Goal: Information Seeking & Learning: Learn about a topic

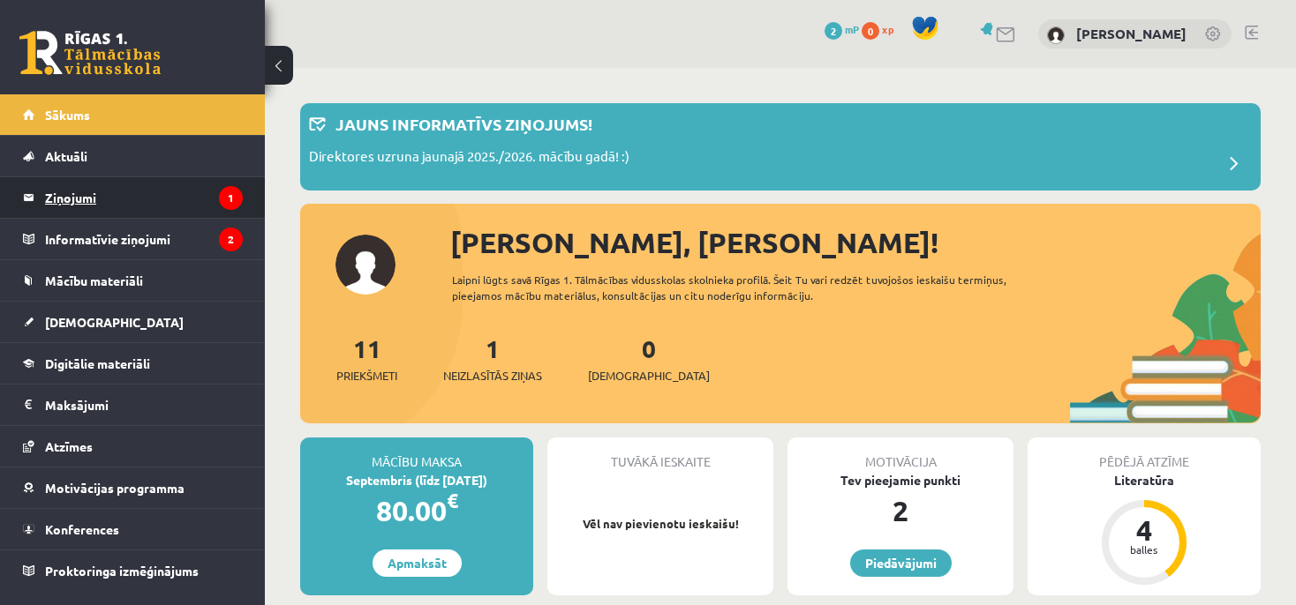
click at [182, 210] on legend "Ziņojumi 1" at bounding box center [144, 197] width 198 height 41
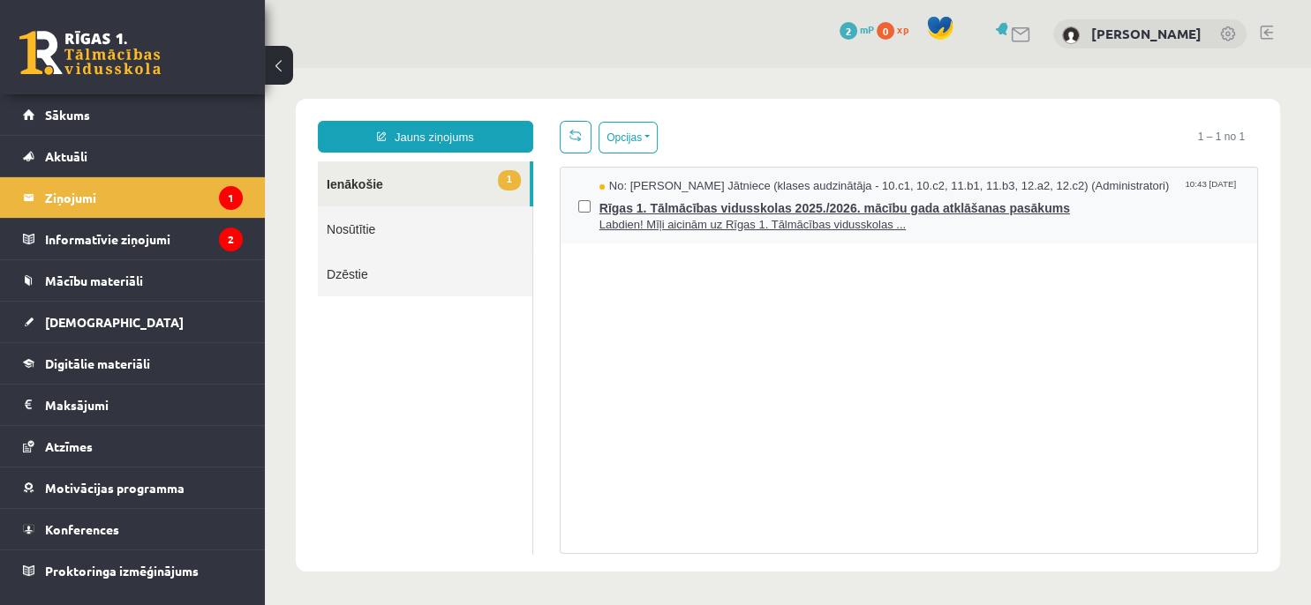
click at [1023, 195] on span "Rīgas 1. Tālmācības vidusskolas 2025./2026. mācību gada atklāšanas pasākums" at bounding box center [919, 206] width 640 height 22
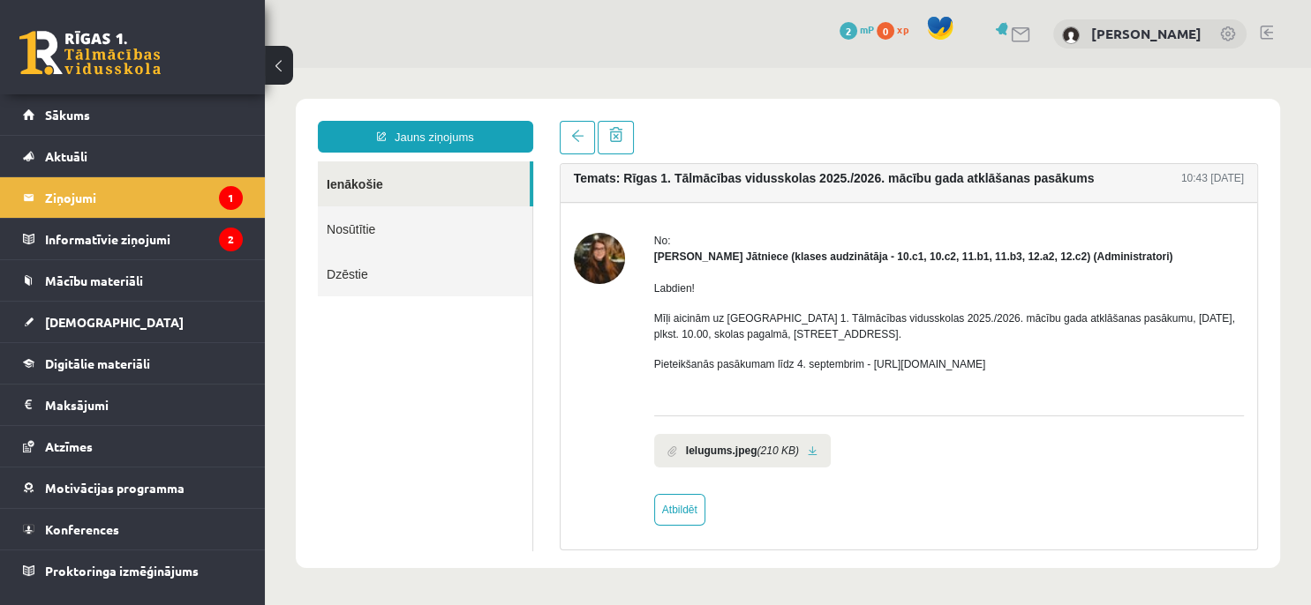
scroll to position [16, 0]
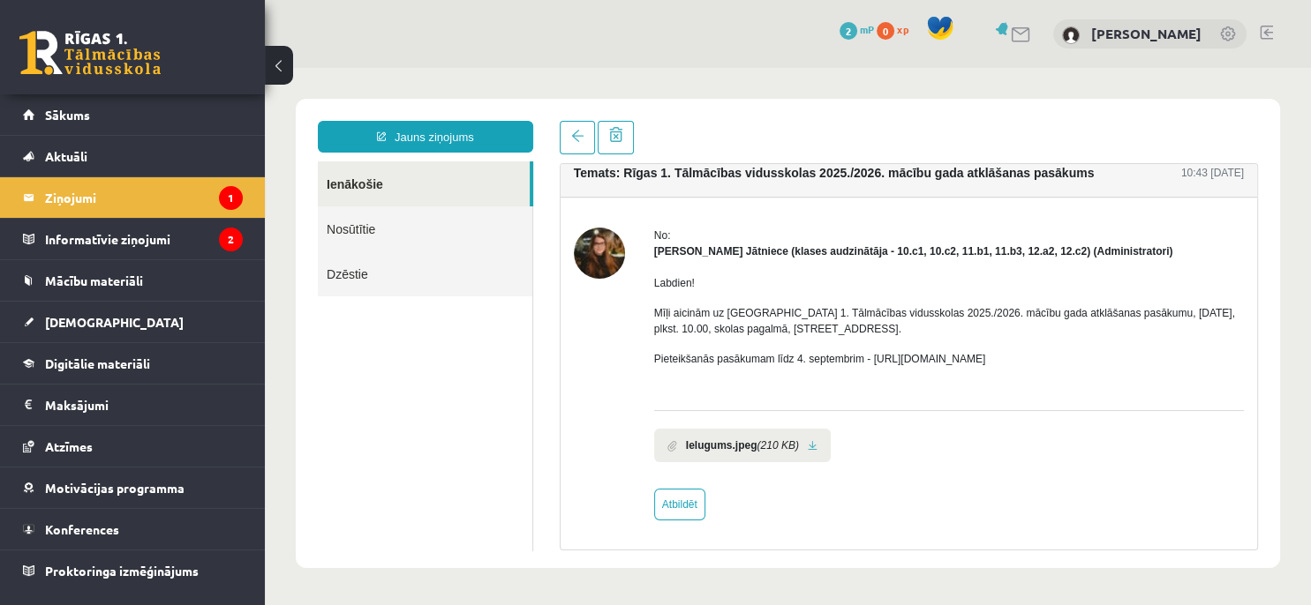
click at [742, 451] on b "Ielugums.jpeg" at bounding box center [721, 446] width 71 height 16
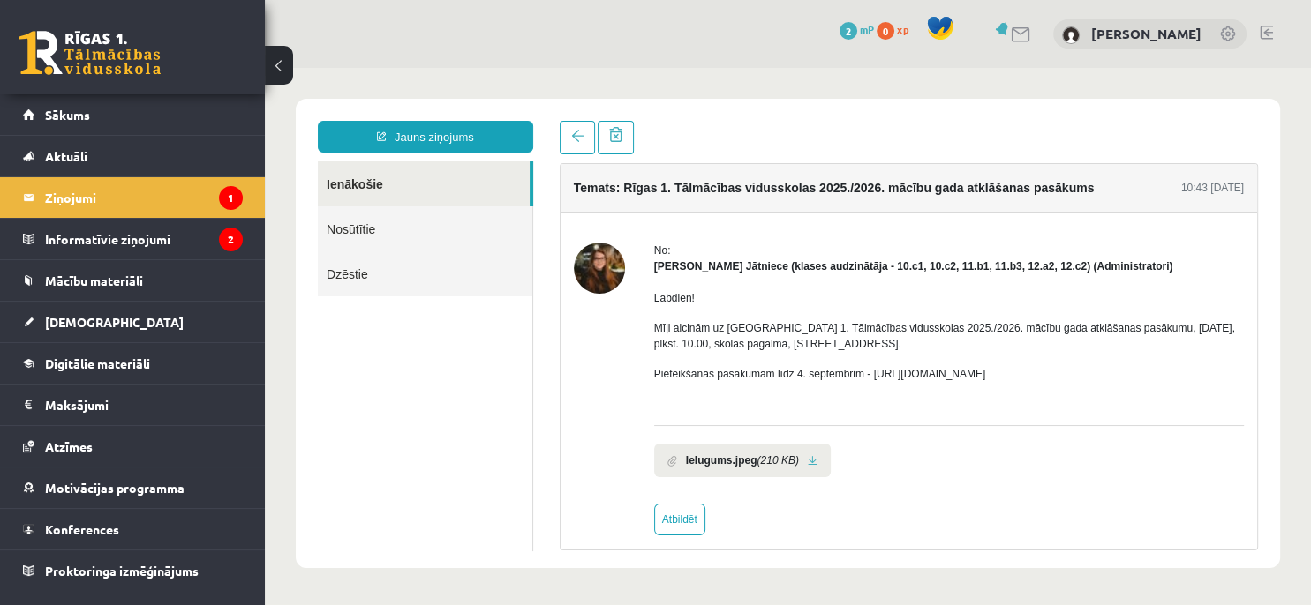
scroll to position [0, 0]
click at [443, 232] on link "Nosūtītie" at bounding box center [425, 229] width 214 height 45
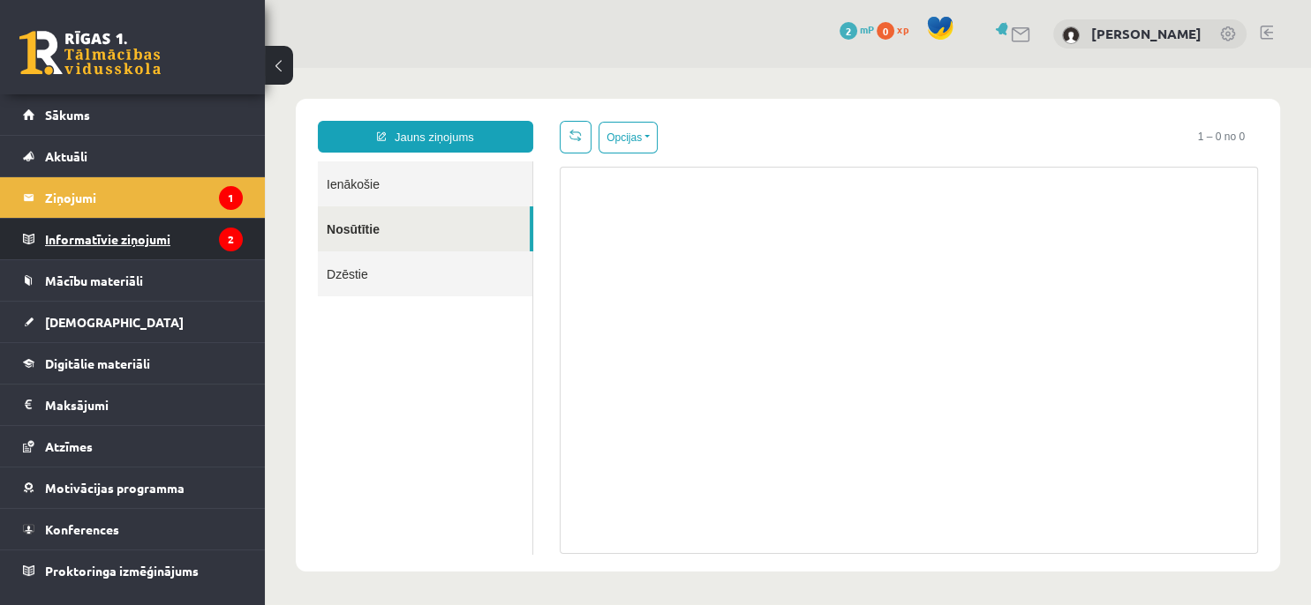
click at [224, 233] on icon "2" at bounding box center [231, 240] width 24 height 24
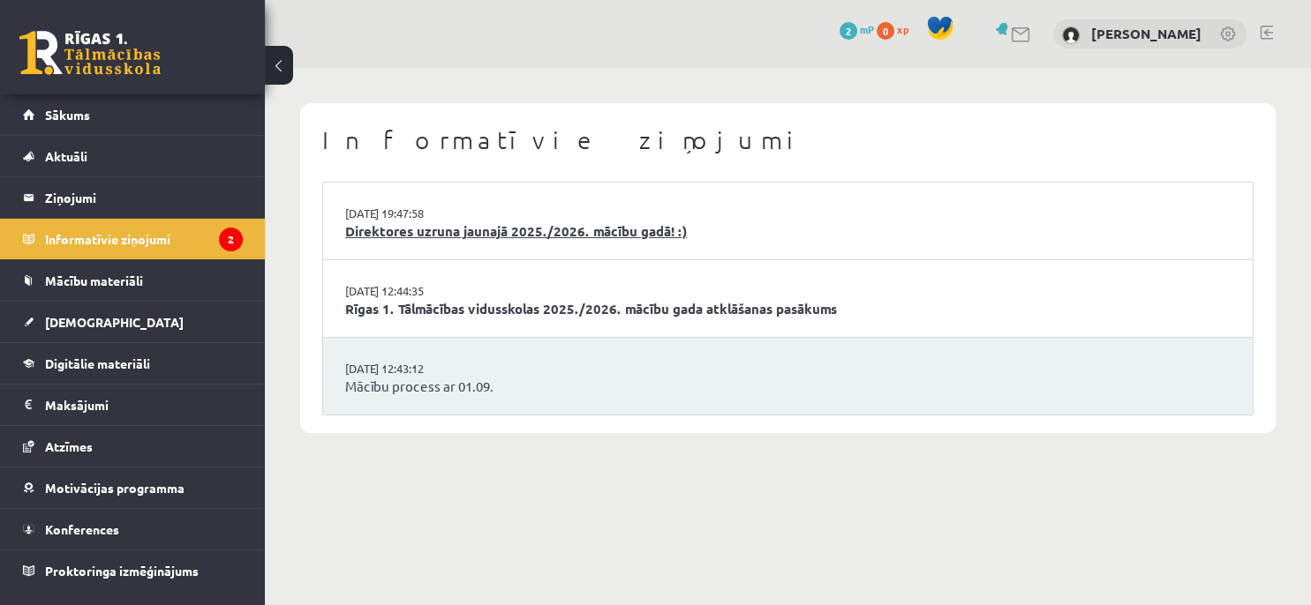
click at [683, 232] on link "Direktores uzruna jaunajā 2025./2026. mācību gadā! :)" at bounding box center [787, 232] width 885 height 20
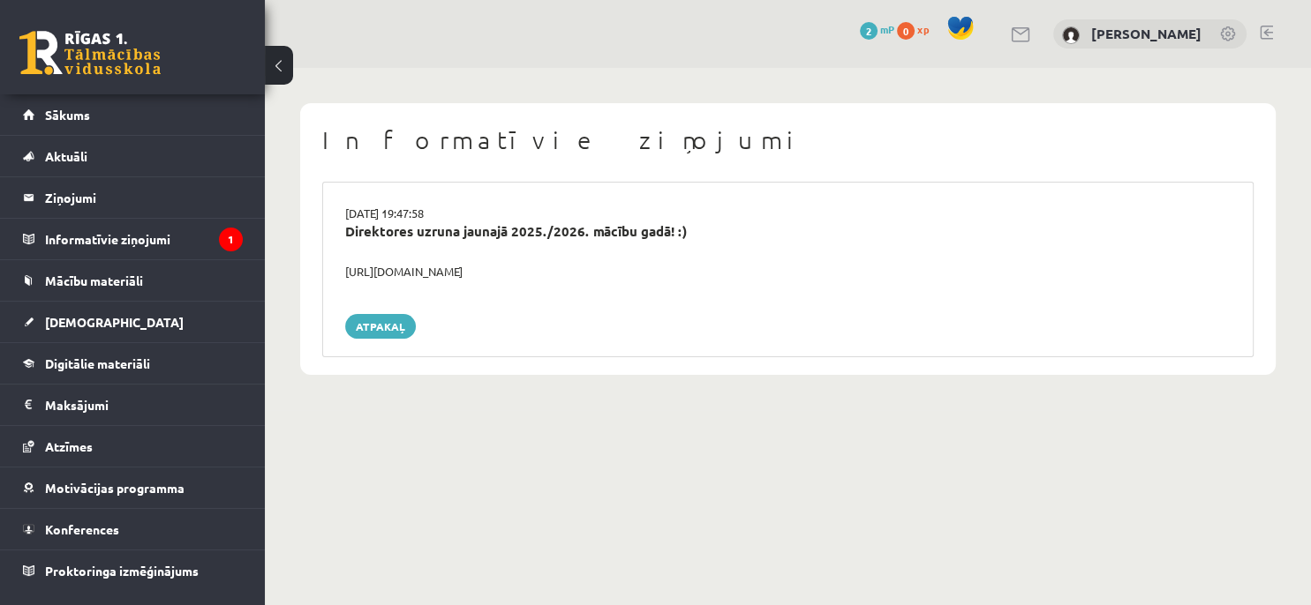
click at [501, 270] on div "https://youtube.com/shorts/lM8RsWyzCn4" at bounding box center [788, 272] width 912 height 18
click at [502, 270] on div "https://youtube.com/shorts/lM8RsWyzCn4" at bounding box center [788, 272] width 912 height 18
click at [632, 267] on div "https://youtube.com/shorts/lM8RsWyzCn4" at bounding box center [788, 272] width 912 height 18
drag, startPoint x: 611, startPoint y: 274, endPoint x: 332, endPoint y: 270, distance: 278.9
click at [332, 270] on div "https://youtube.com/shorts/lM8RsWyzCn4" at bounding box center [788, 272] width 912 height 18
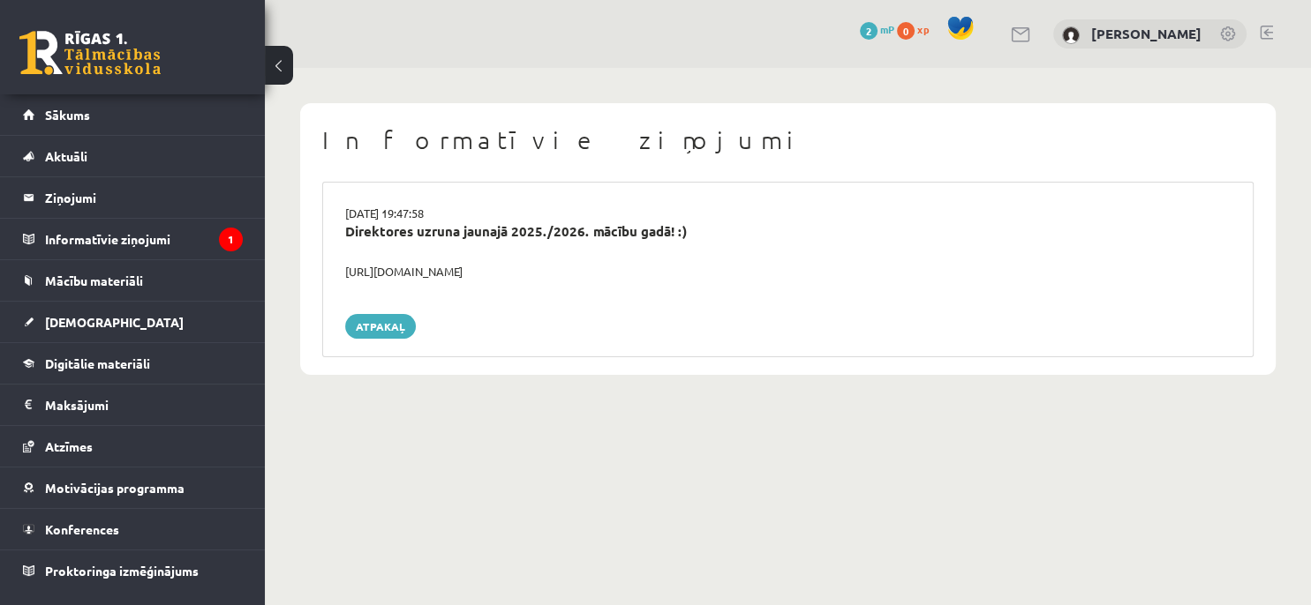
copy div "https://youtube.com/shorts/lM8RsWyzCn4"
click at [556, 314] on div "Atpakaļ" at bounding box center [787, 326] width 885 height 25
click at [214, 228] on legend "Informatīvie ziņojumi 1" at bounding box center [144, 239] width 198 height 41
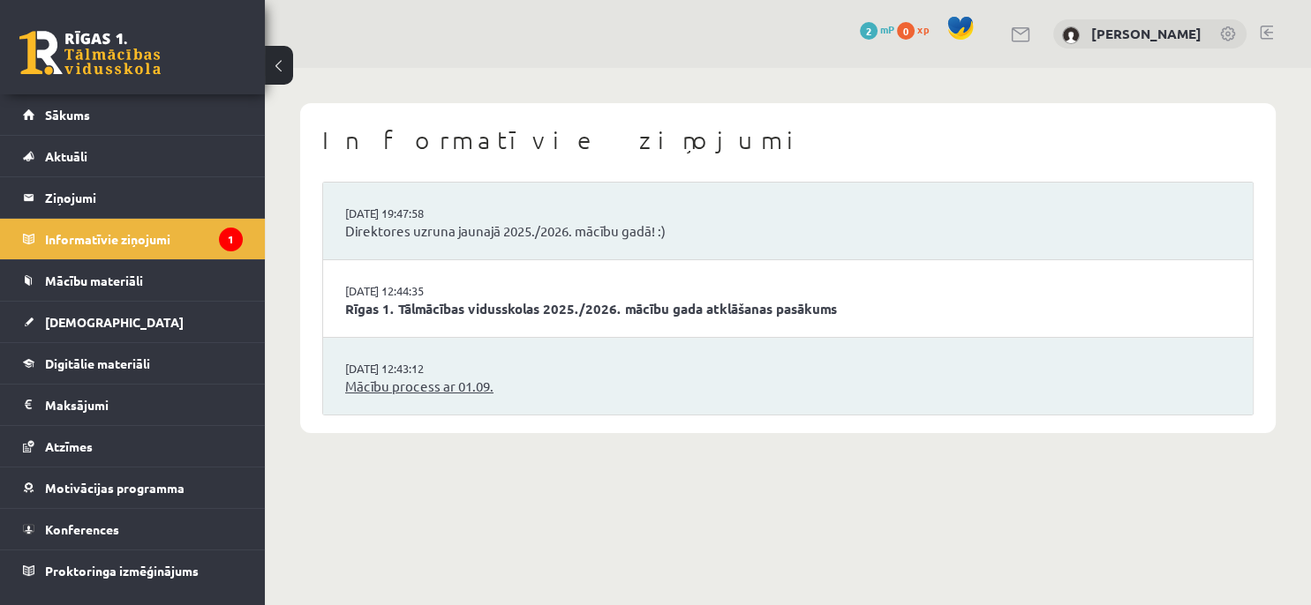
click at [527, 394] on link "Mācību process ar 01.09." at bounding box center [787, 387] width 885 height 20
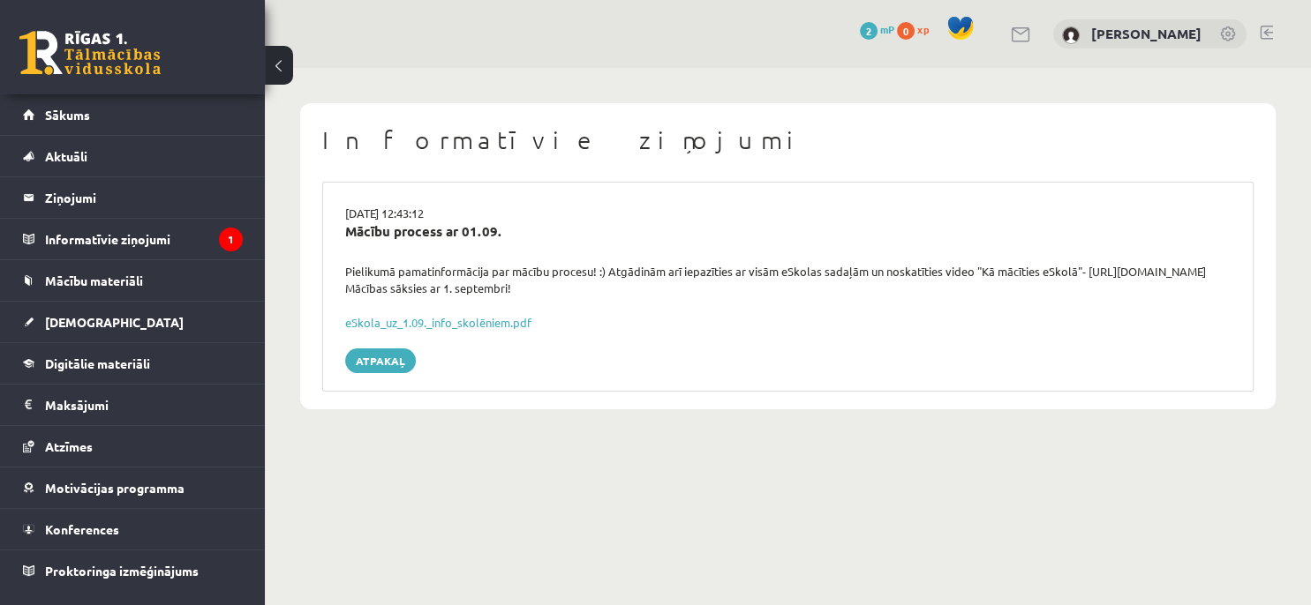
click at [571, 282] on div "Pielikumā pamatinformācija par mācību procesu! :) Atgādinām arī iepazīties ar v…" at bounding box center [788, 280] width 912 height 34
drag, startPoint x: 368, startPoint y: 274, endPoint x: 643, endPoint y: 258, distance: 275.0
click at [642, 257] on div "29.08.2025 12:43:12 Mācību process ar 01.09. Pielikumā pamatinformācija par māc…" at bounding box center [787, 287] width 931 height 210
click at [628, 274] on div "Pielikumā pamatinformācija par mācību procesu! :) Atgādinām arī iepazīties ar v…" at bounding box center [788, 280] width 912 height 34
drag, startPoint x: 608, startPoint y: 274, endPoint x: 738, endPoint y: 265, distance: 130.0
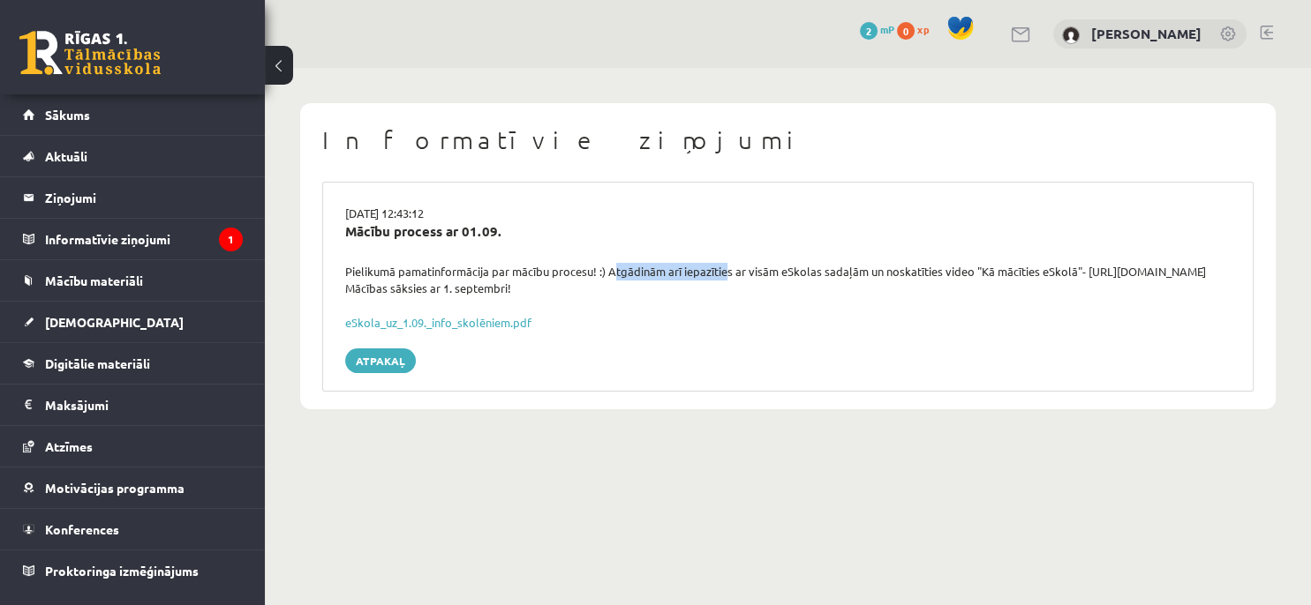
click at [729, 271] on div "Pielikumā pamatinformācija par mācību procesu! :) Atgādinām arī iepazīties ar v…" at bounding box center [788, 280] width 912 height 34
click at [750, 268] on div "Pielikumā pamatinformācija par mācību procesu! :) Atgādinām arī iepazīties ar v…" at bounding box center [788, 280] width 912 height 34
drag, startPoint x: 748, startPoint y: 267, endPoint x: 778, endPoint y: 265, distance: 30.1
click at [778, 265] on div "Pielikumā pamatinformācija par mācību procesu! :) Atgādinām arī iepazīties ar v…" at bounding box center [788, 280] width 912 height 34
drag, startPoint x: 810, startPoint y: 271, endPoint x: 842, endPoint y: 263, distance: 32.8
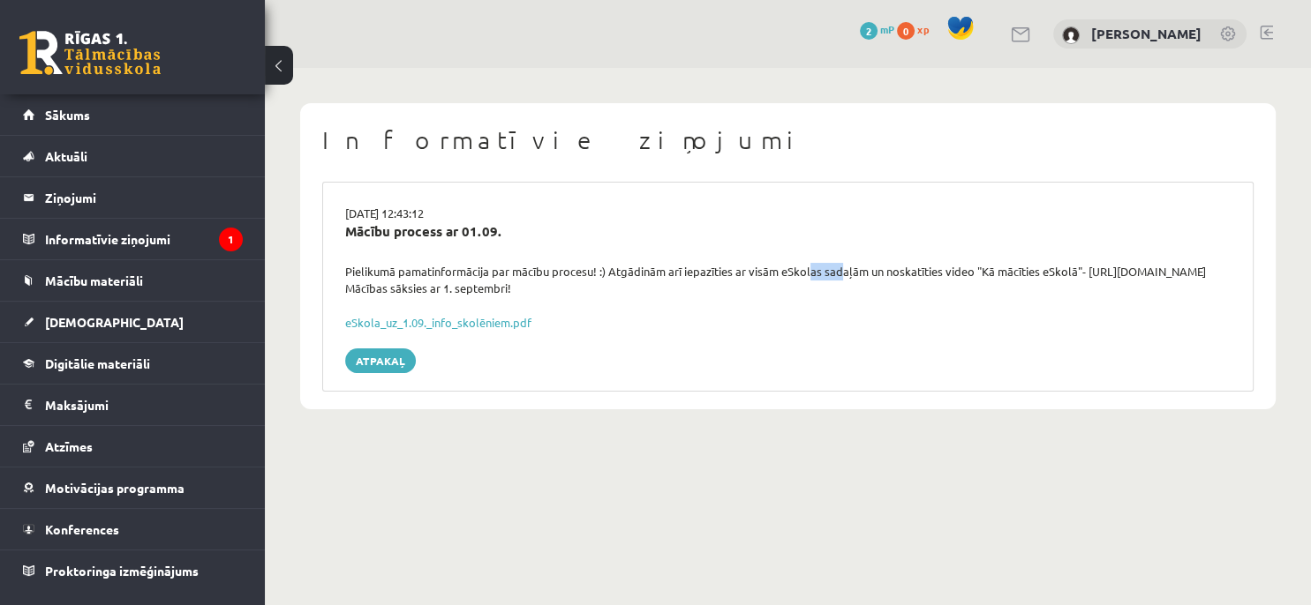
click at [837, 263] on div "Pielikumā pamatinformācija par mācību procesu! :) Atgādinām arī iepazīties ar v…" at bounding box center [788, 280] width 912 height 34
drag, startPoint x: 863, startPoint y: 266, endPoint x: 885, endPoint y: 263, distance: 22.2
click at [881, 263] on div "Pielikumā pamatinformācija par mācību procesu! :) Atgādinām arī iepazīties ar v…" at bounding box center [788, 280] width 912 height 34
drag, startPoint x: 906, startPoint y: 269, endPoint x: 922, endPoint y: 273, distance: 17.1
click at [920, 273] on div "Pielikumā pamatinformācija par mācību procesu! :) Atgādinām arī iepazīties ar v…" at bounding box center [788, 280] width 912 height 34
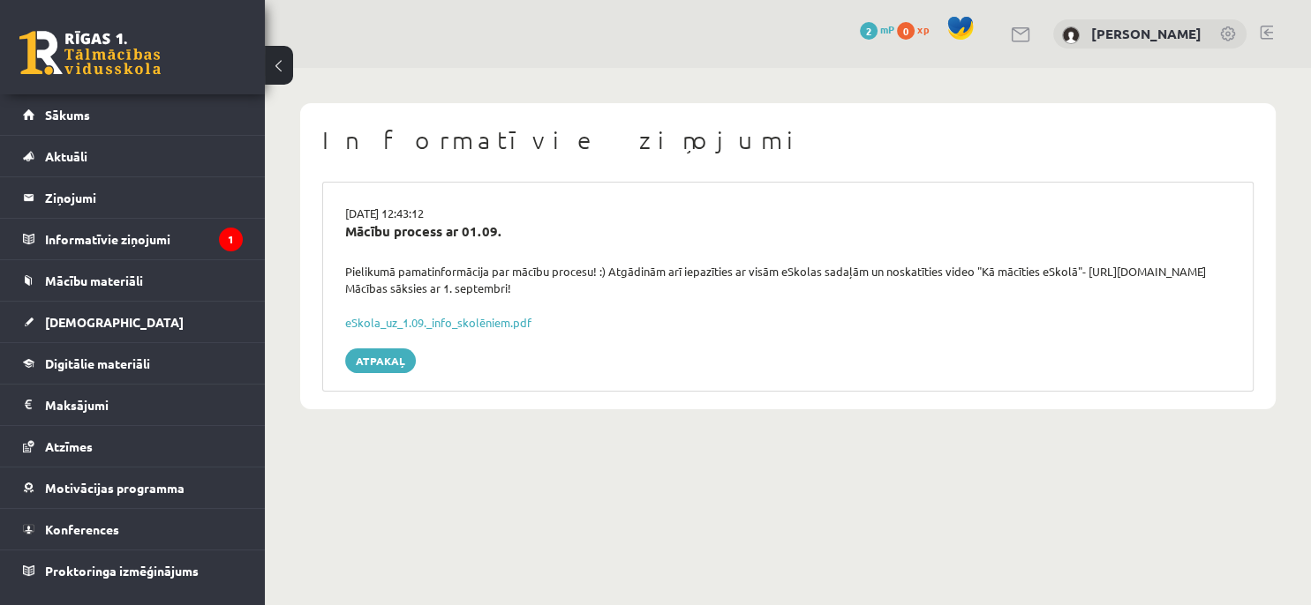
click at [976, 270] on div "Pielikumā pamatinformācija par mācību procesu! :) Atgādinām arī iepazīties ar v…" at bounding box center [788, 280] width 912 height 34
click at [874, 263] on div "Pielikumā pamatinformācija par mācību procesu! :) Atgādinām arī iepazīties ar v…" at bounding box center [788, 280] width 912 height 34
click at [945, 277] on div "Pielikumā pamatinformācija par mācību procesu! :) Atgādinām arī iepazīties ar v…" at bounding box center [788, 280] width 912 height 34
drag, startPoint x: 418, startPoint y: 282, endPoint x: 415, endPoint y: 292, distance: 10.3
click at [415, 292] on div "Pielikumā pamatinformācija par mācību procesu! :) Atgādinām arī iepazīties ar v…" at bounding box center [788, 280] width 912 height 34
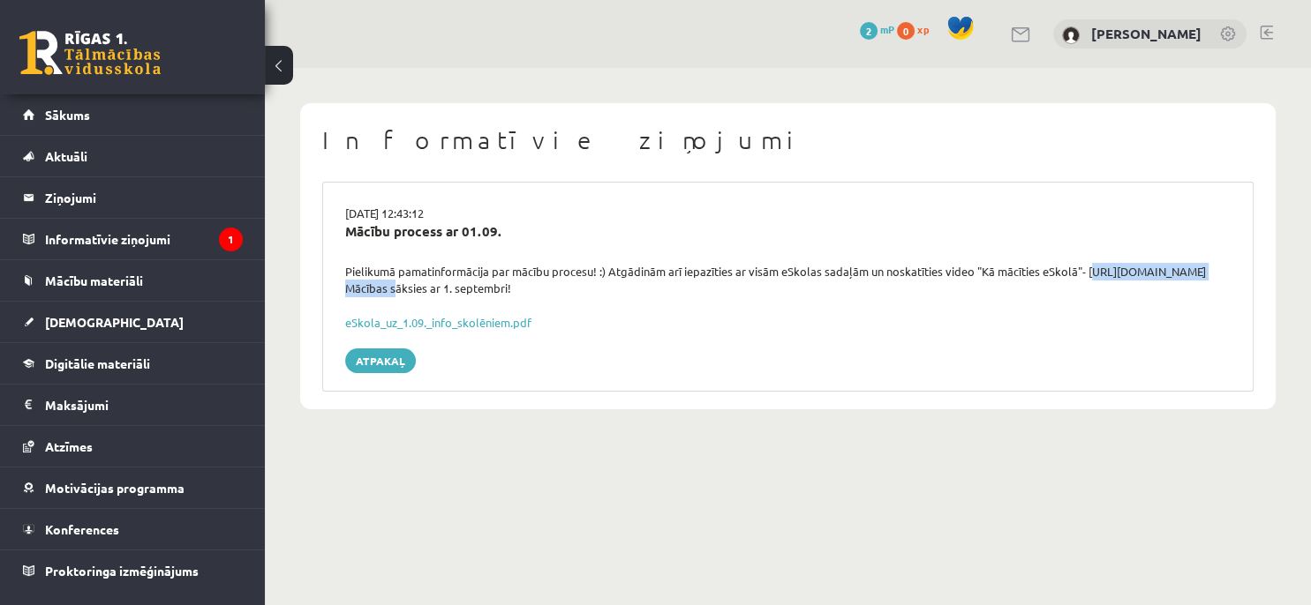
drag, startPoint x: 1087, startPoint y: 272, endPoint x: 415, endPoint y: 292, distance: 672.0
click at [415, 292] on div "Pielikumā pamatinformācija par mācību procesu! :) Atgādinām arī iepazīties ar v…" at bounding box center [788, 280] width 912 height 34
copy div "https://youtu.be/T7bkQjP0Kq0"
click at [205, 234] on legend "Informatīvie ziņojumi 1" at bounding box center [144, 239] width 198 height 41
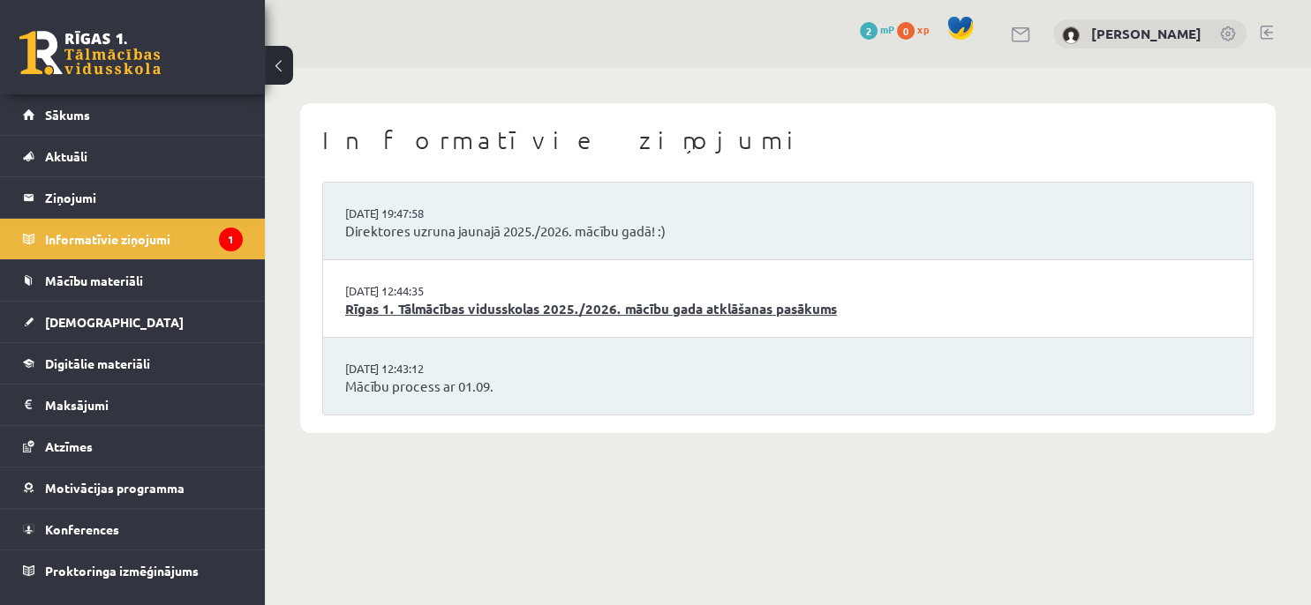
click at [525, 302] on link "Rīgas 1. Tālmācības vidusskolas 2025./2026. mācību gada atklāšanas pasākums" at bounding box center [787, 309] width 885 height 20
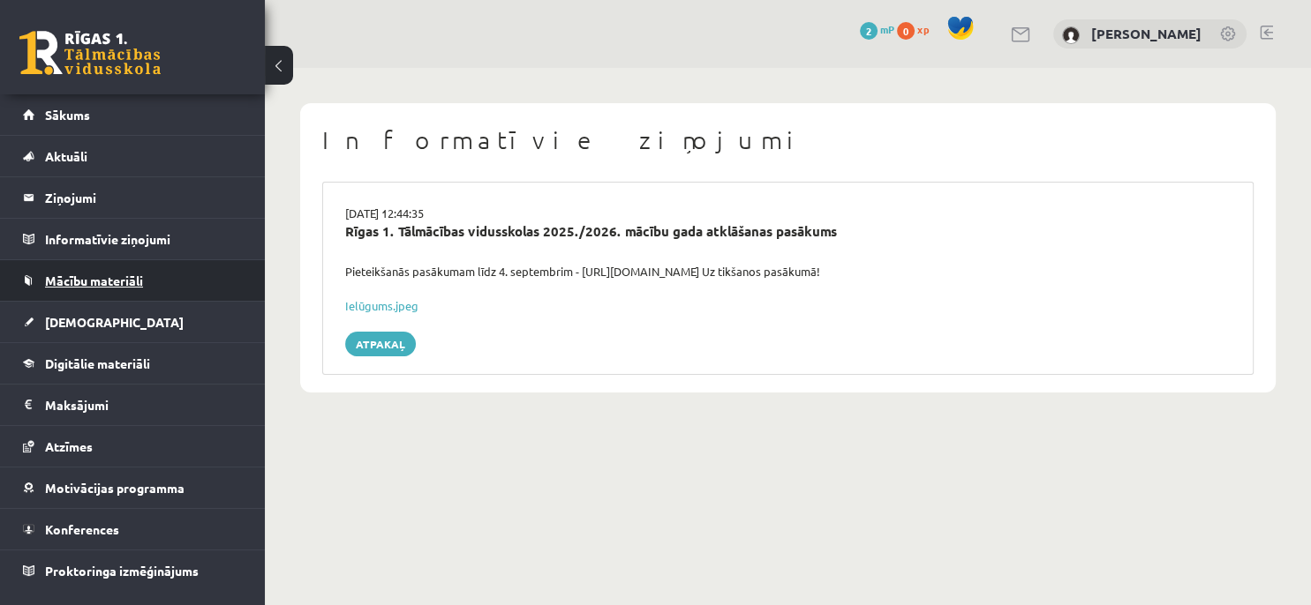
click at [199, 269] on link "Mācību materiāli" at bounding box center [133, 280] width 220 height 41
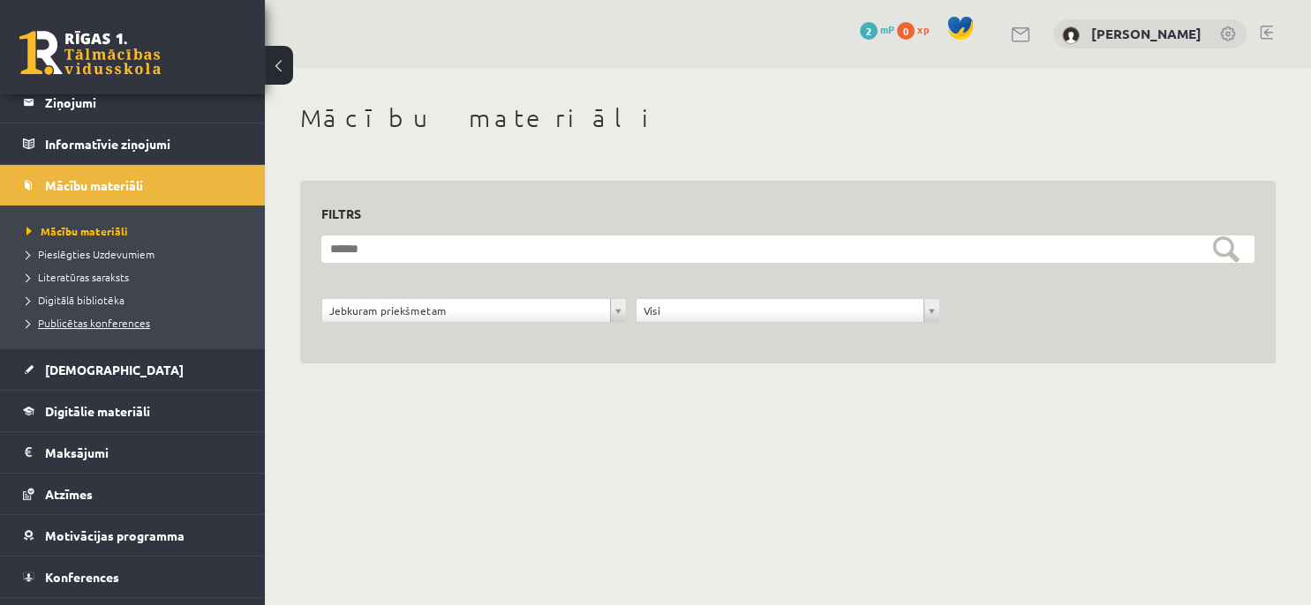
scroll to position [127, 0]
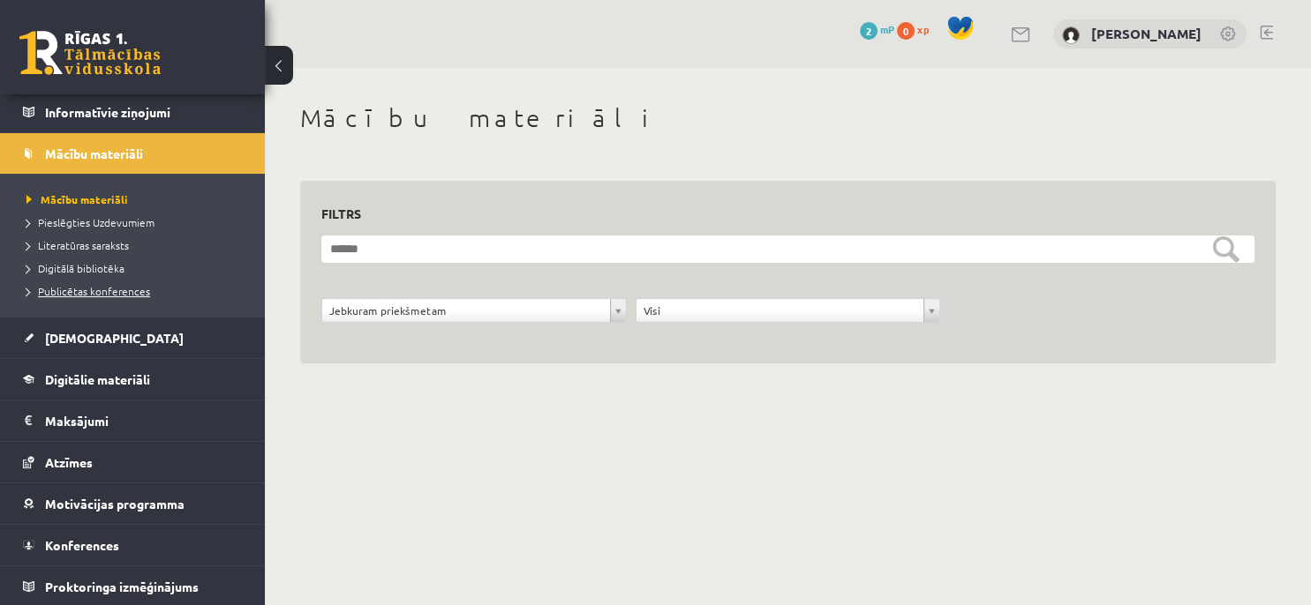
click at [196, 295] on link "Publicētas konferences" at bounding box center [136, 291] width 221 height 16
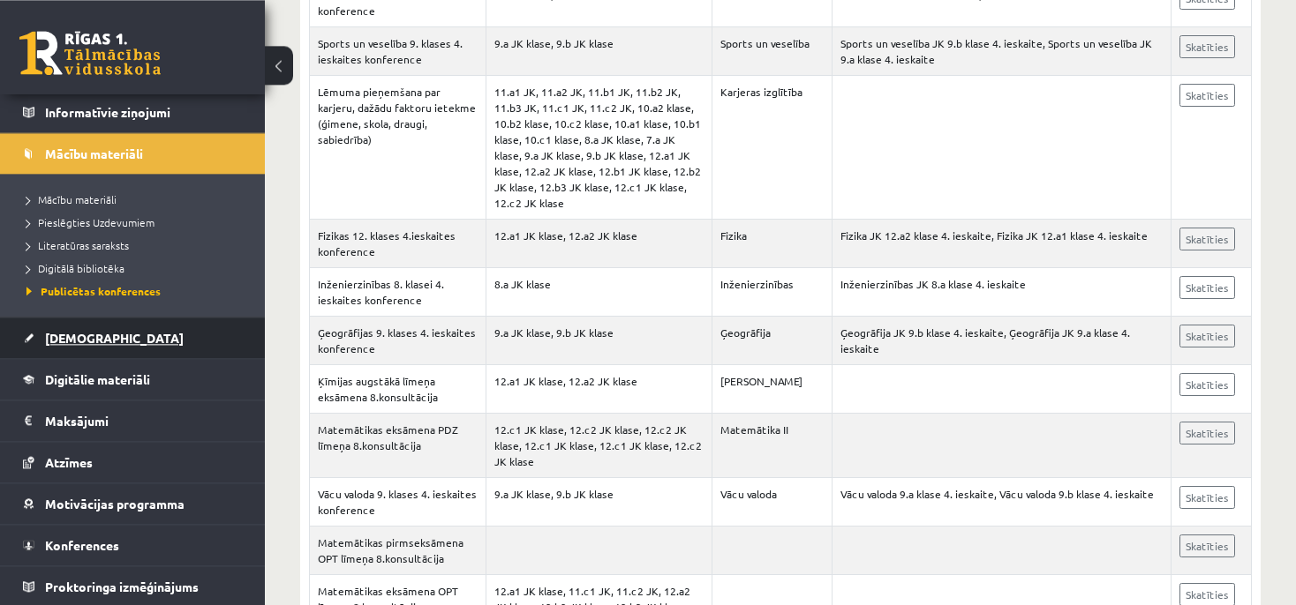
scroll to position [621, 0]
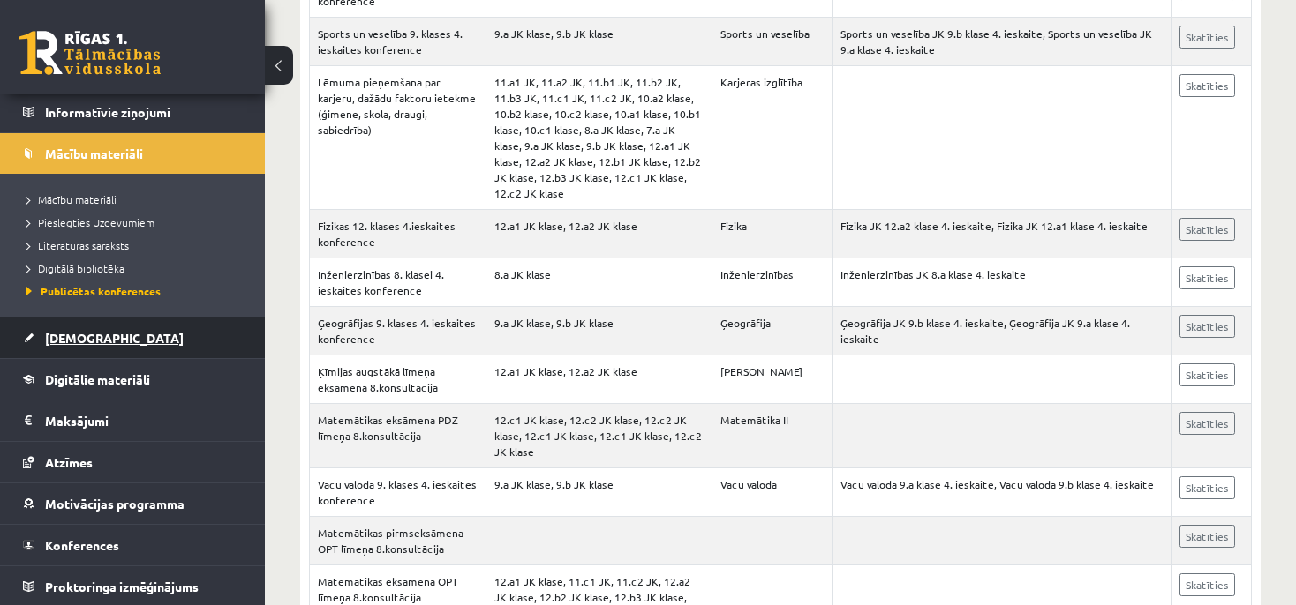
click at [163, 341] on link "[DEMOGRAPHIC_DATA]" at bounding box center [133, 338] width 220 height 41
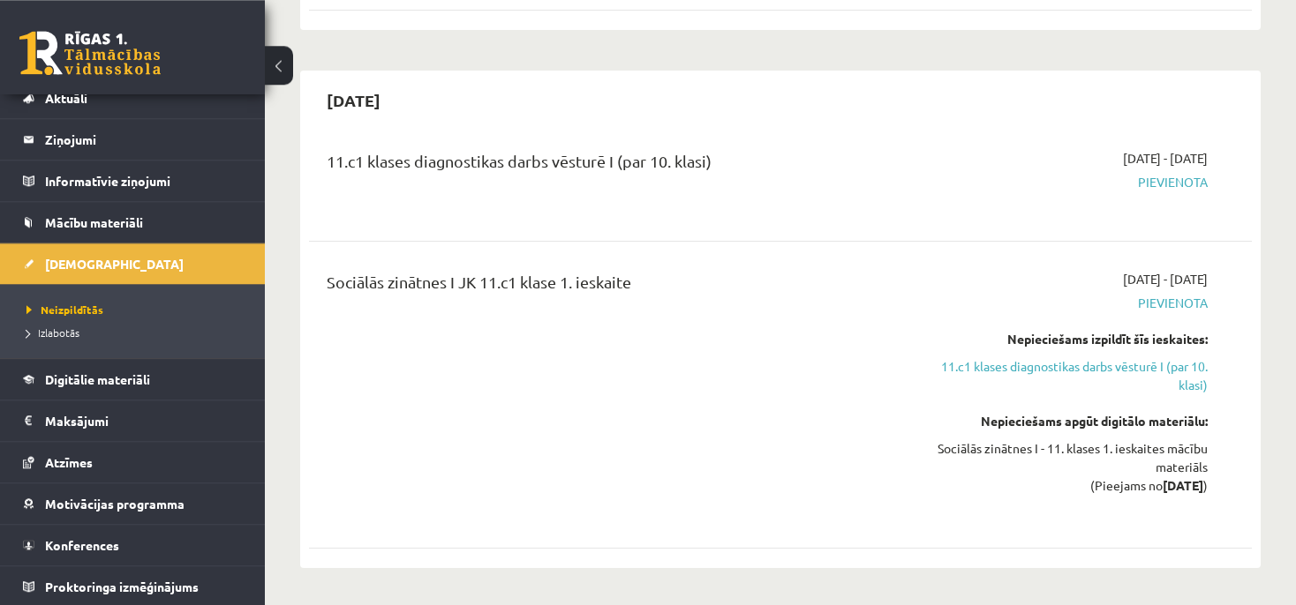
scroll to position [652, 0]
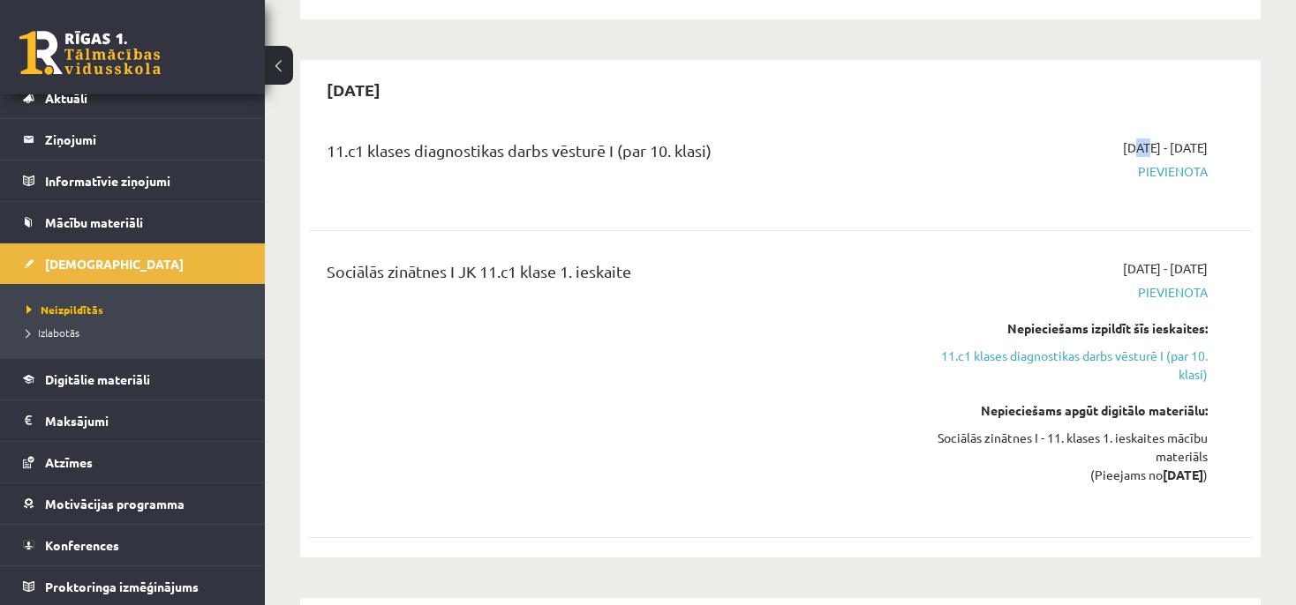
drag, startPoint x: 1082, startPoint y: 146, endPoint x: 1112, endPoint y: 146, distance: 30.0
click at [1123, 144] on span "2025-09-16 - 2025-09-30" at bounding box center [1165, 148] width 85 height 19
drag, startPoint x: 1127, startPoint y: 150, endPoint x: 1166, endPoint y: 147, distance: 38.9
click at [1163, 150] on span "2025-09-16 - 2025-09-30" at bounding box center [1165, 148] width 85 height 19
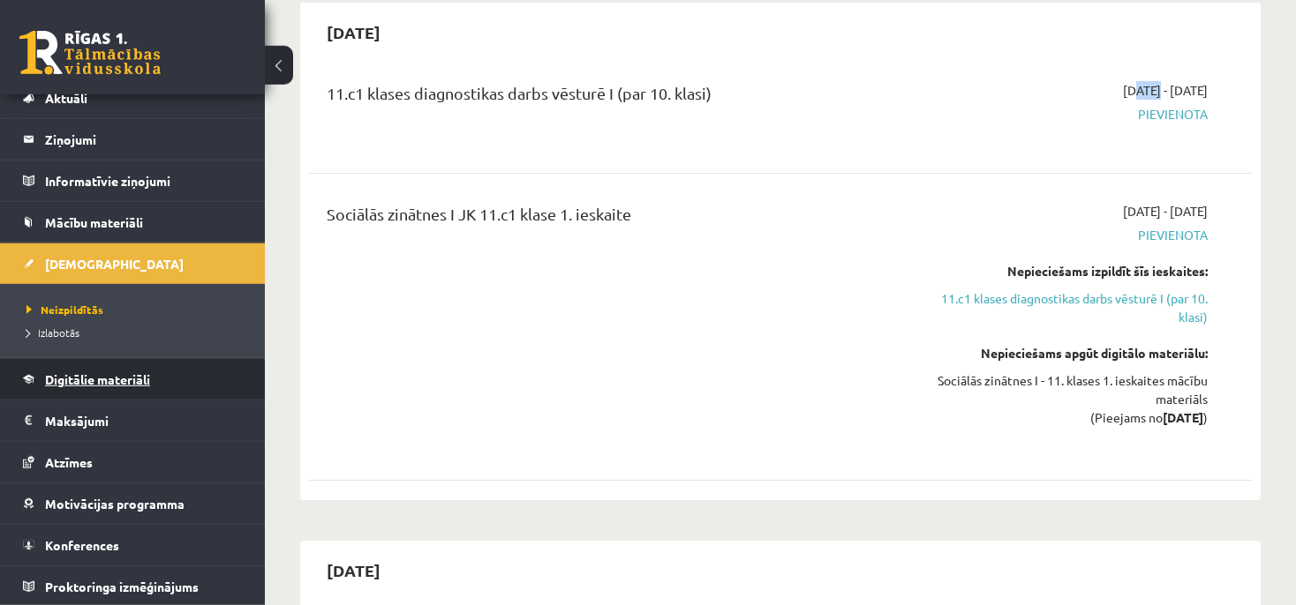
scroll to position [714, 0]
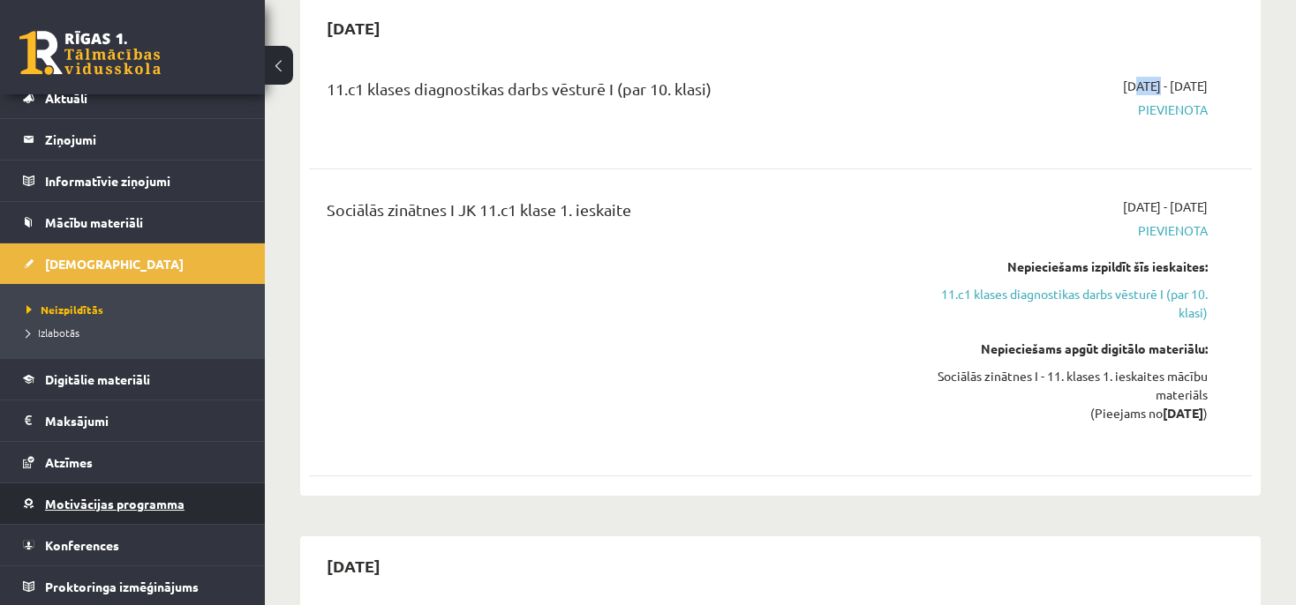
click at [210, 505] on link "Motivācijas programma" at bounding box center [133, 504] width 220 height 41
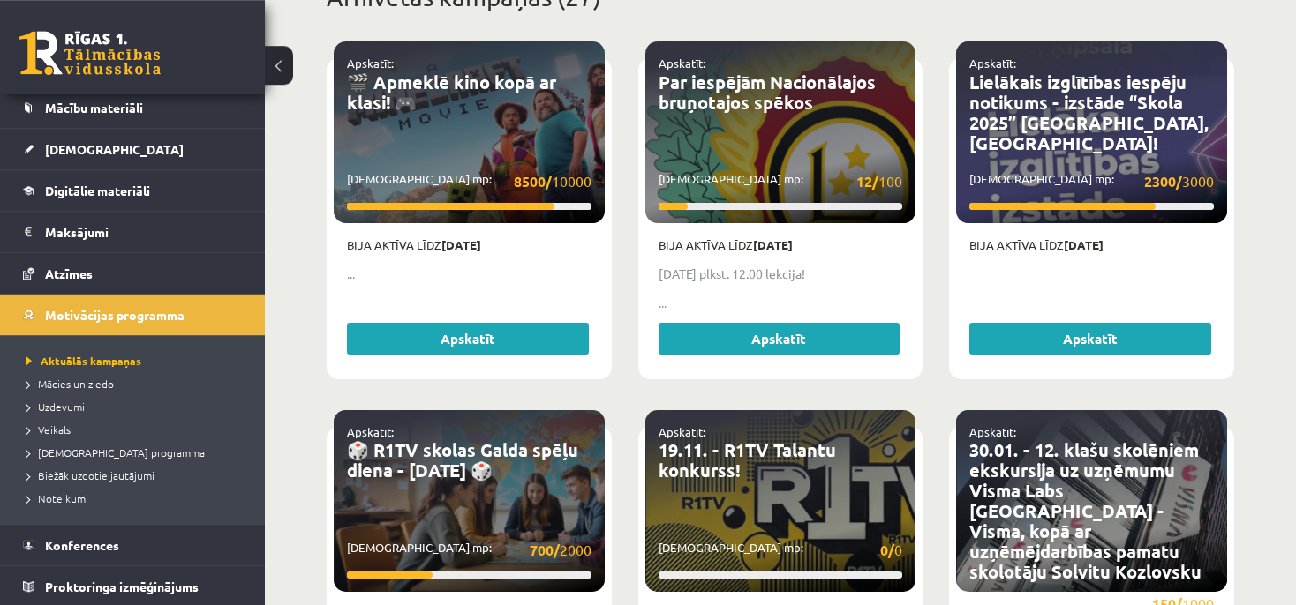
scroll to position [838, 0]
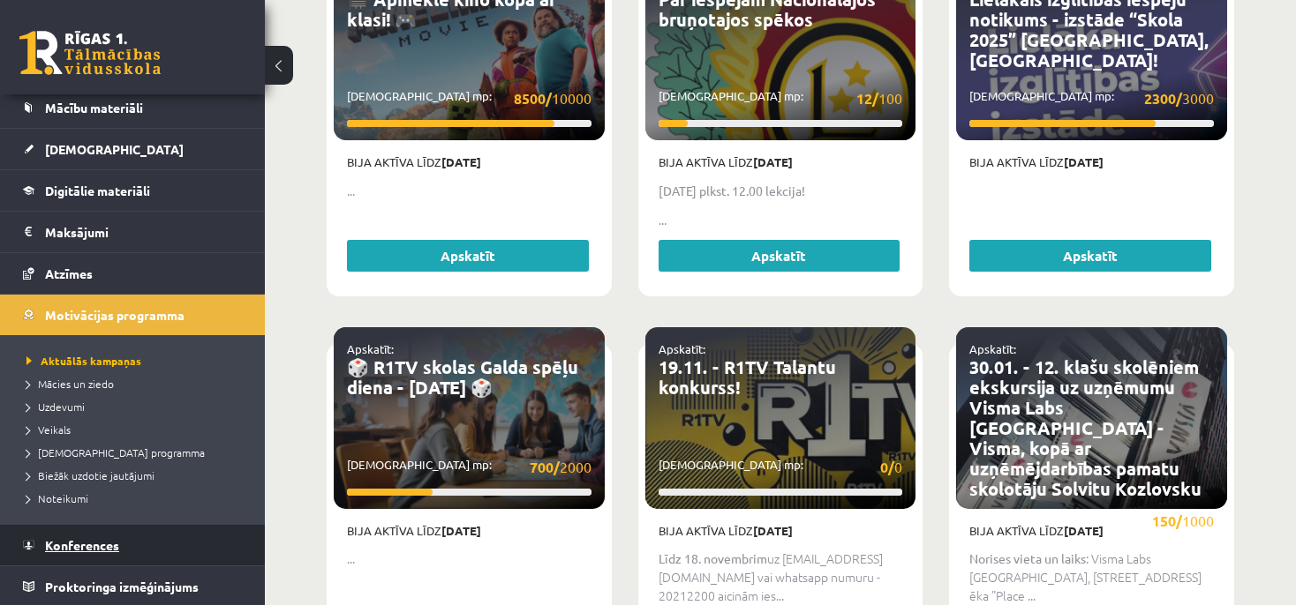
click at [227, 528] on link "Konferences" at bounding box center [133, 545] width 220 height 41
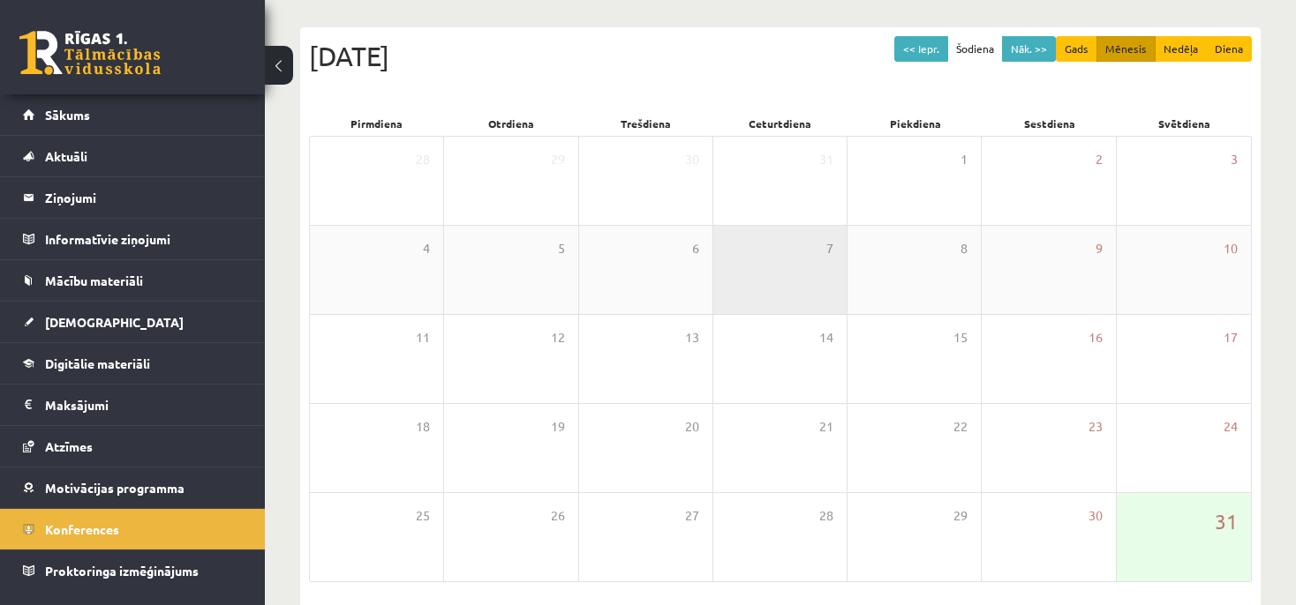
scroll to position [144, 0]
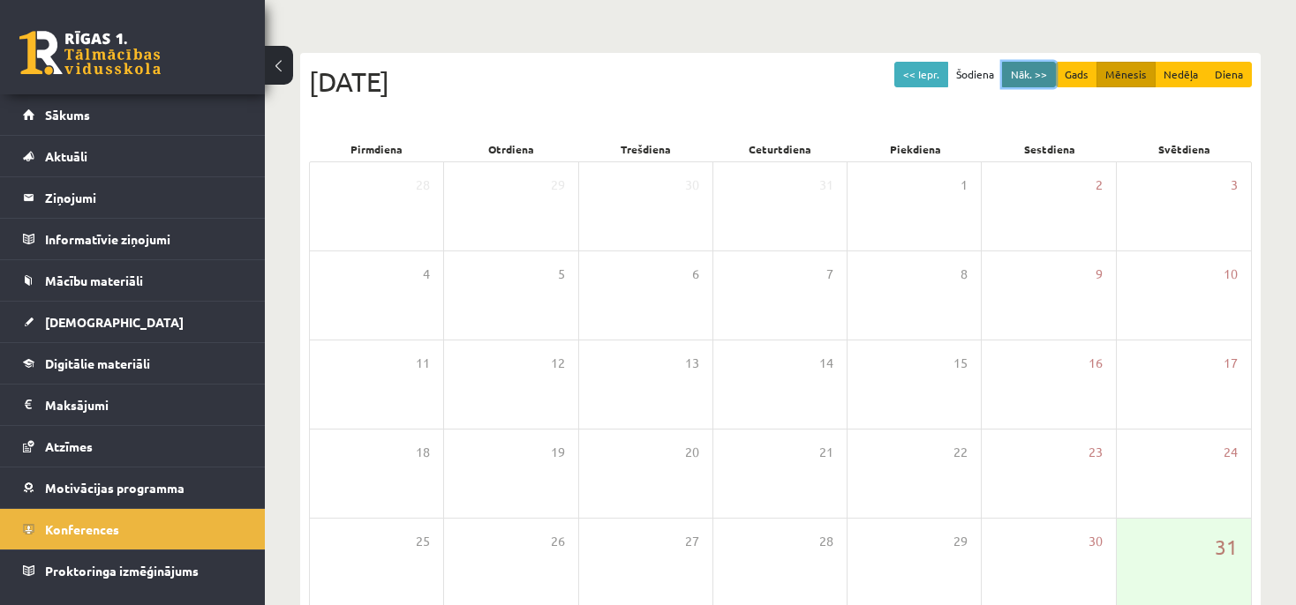
click at [1045, 68] on button "Nāk. >>" at bounding box center [1029, 75] width 54 height 26
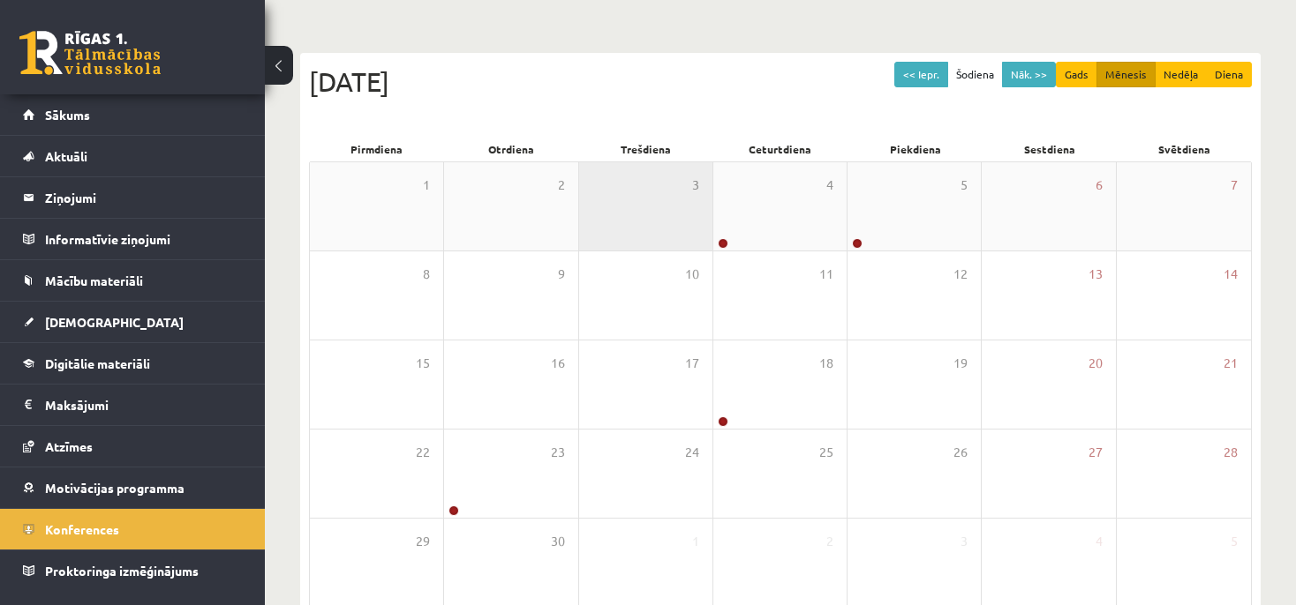
click at [697, 207] on div "3" at bounding box center [645, 206] width 133 height 88
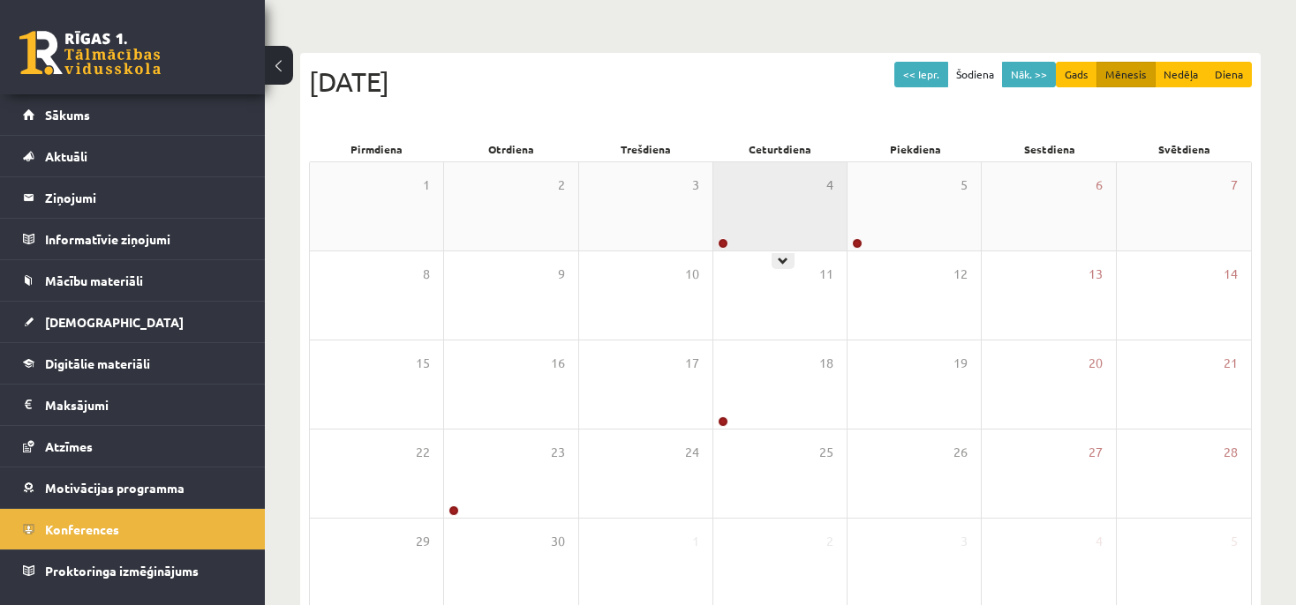
click at [801, 205] on div "4" at bounding box center [779, 206] width 133 height 88
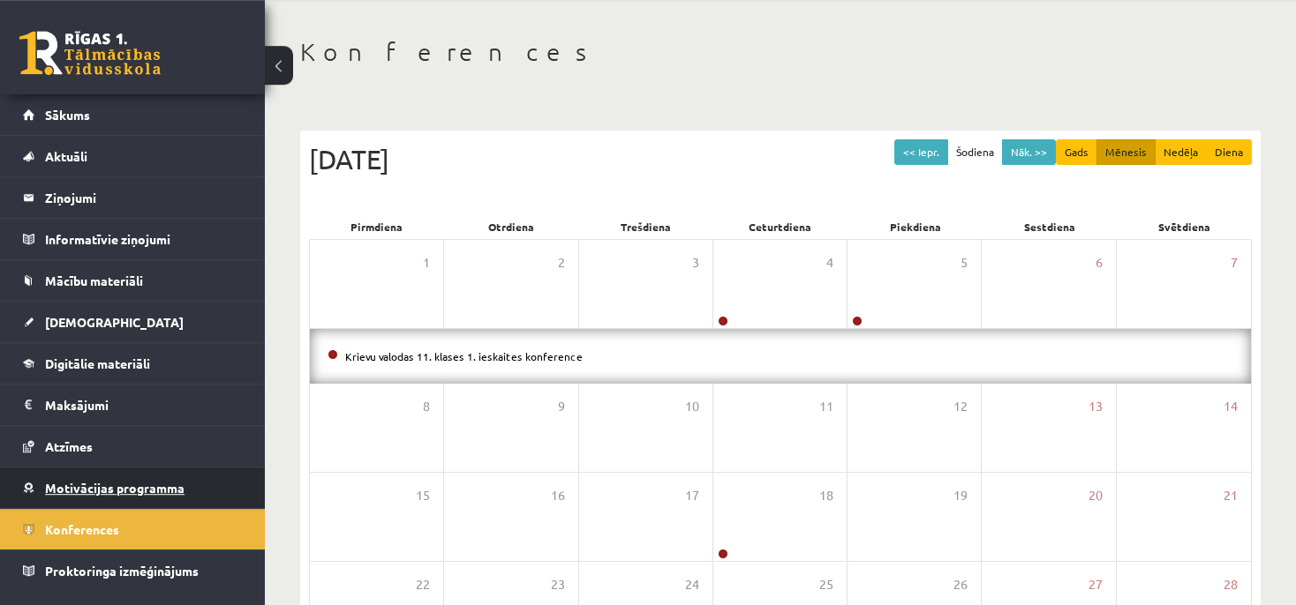
scroll to position [19, 0]
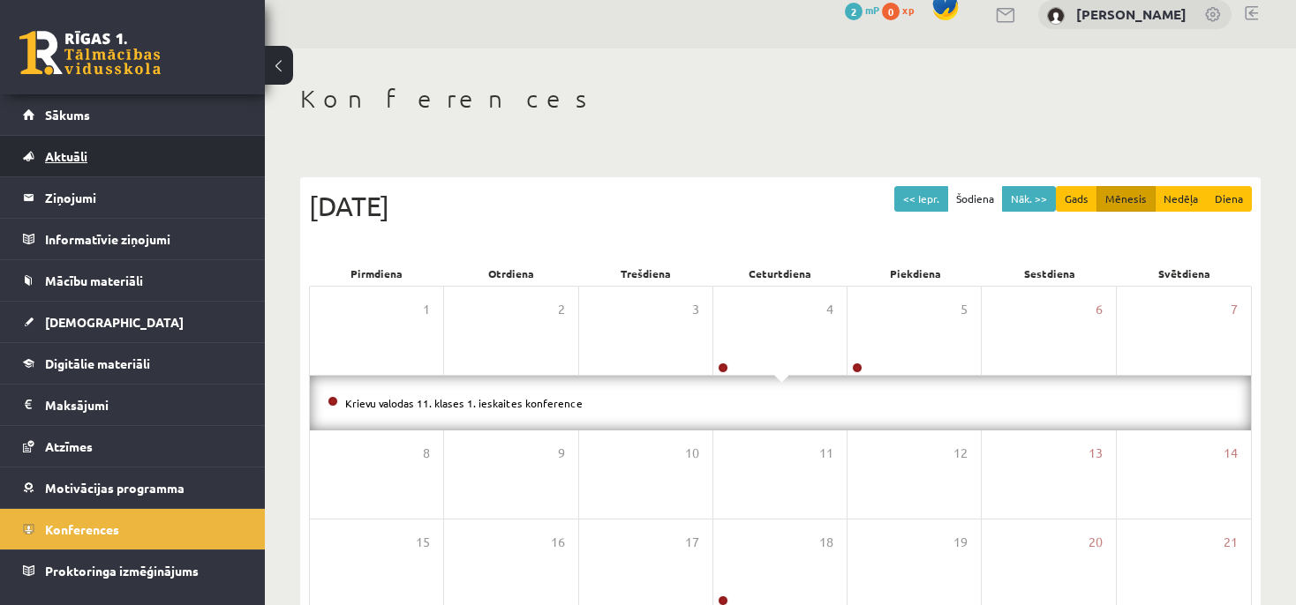
click at [210, 155] on link "Aktuāli" at bounding box center [133, 156] width 220 height 41
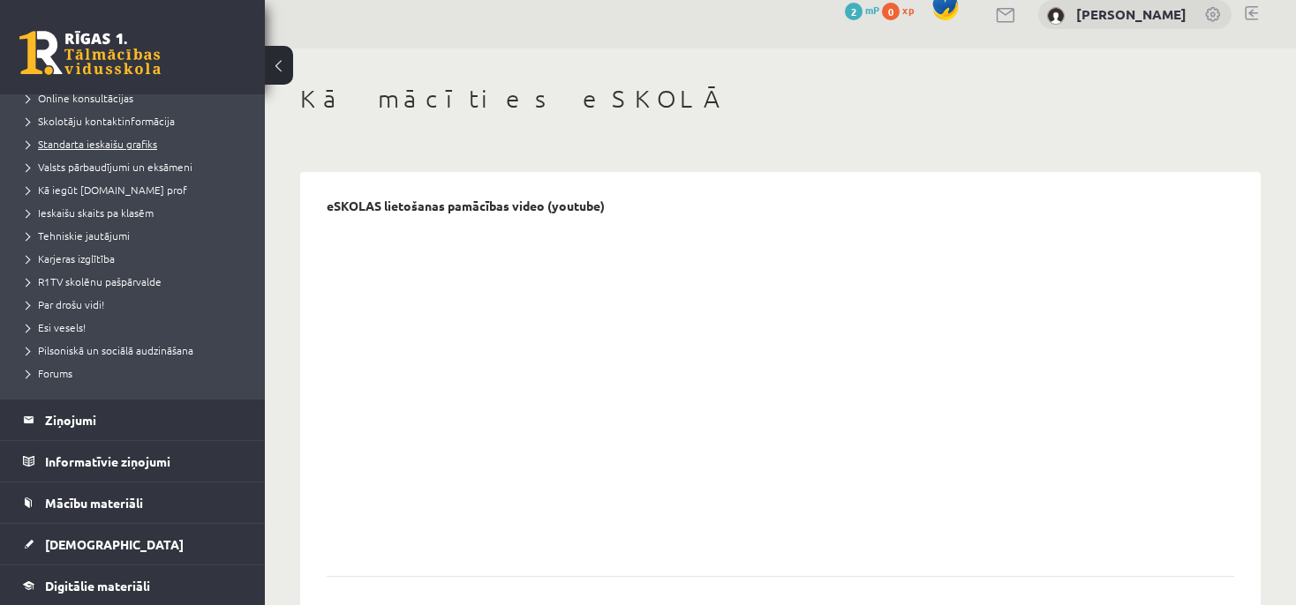
click at [216, 152] on link "Standarta ieskaišu grafiks" at bounding box center [136, 144] width 221 height 16
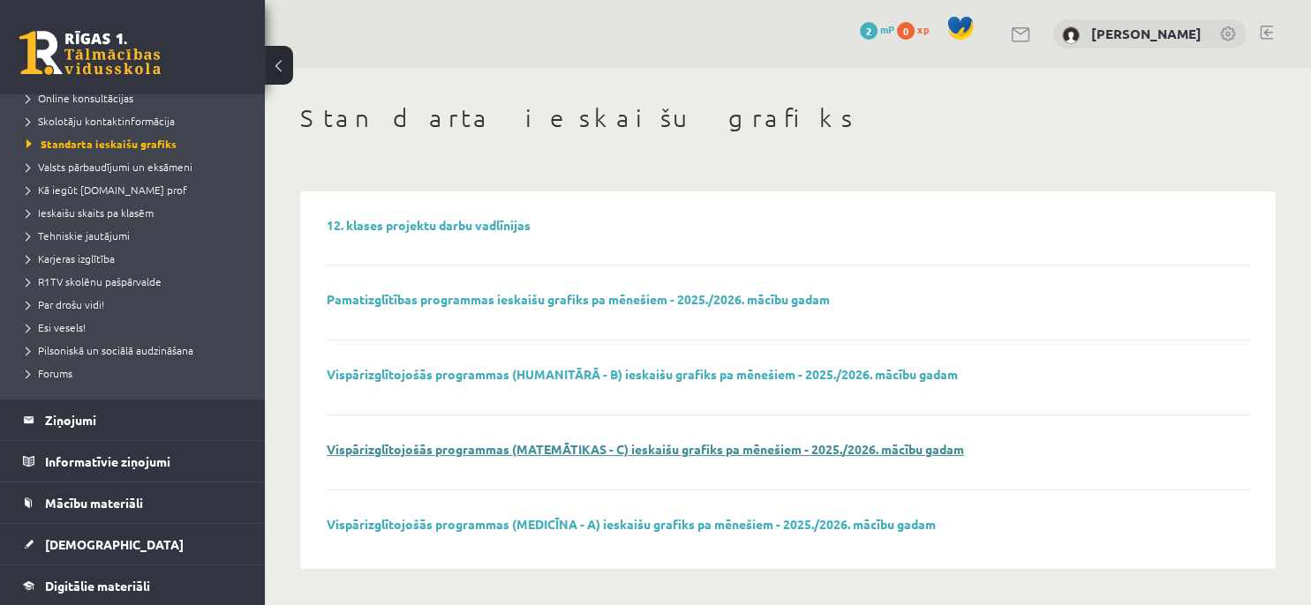
click at [514, 447] on link "Vispārizglītojošās programmas (MATEMĀTIKAS - C) ieskaišu grafiks pa mēnešiem - …" at bounding box center [645, 449] width 637 height 16
click at [212, 221] on link "Ieskaišu skaits pa klasēm" at bounding box center [136, 213] width 221 height 16
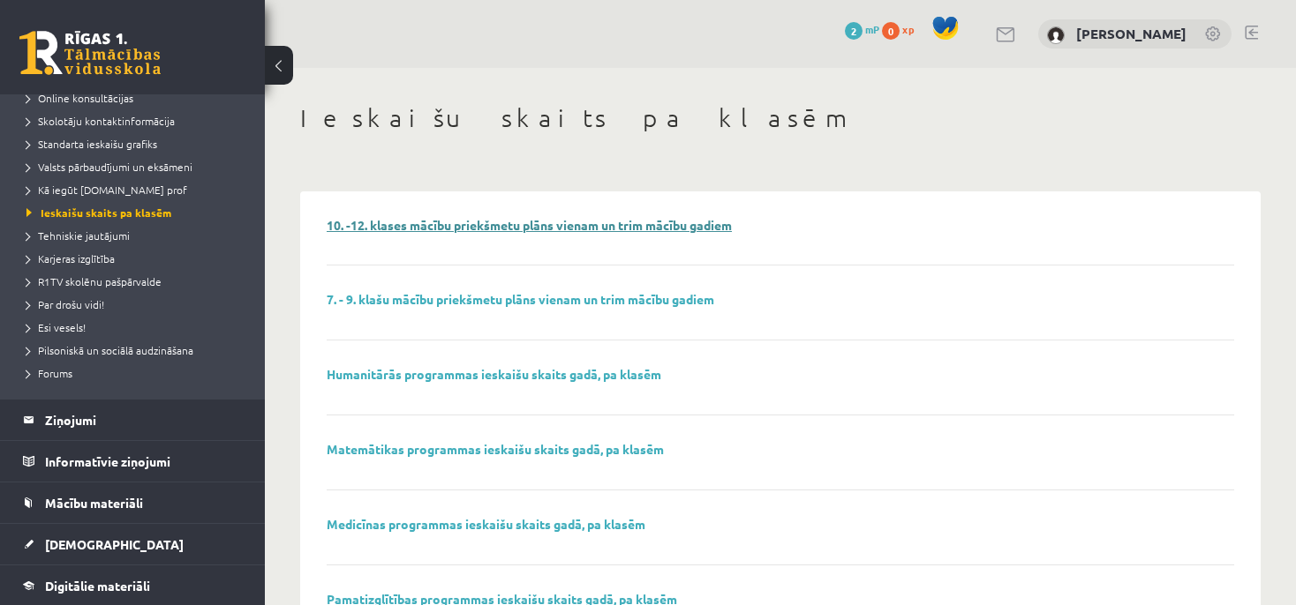
click at [658, 229] on link "10. -12. klases mācību priekšmetu plāns vienam un trim mācību gadiem" at bounding box center [529, 225] width 405 height 16
click at [164, 37] on link "Kā mācīties eSKOLĀ" at bounding box center [136, 29] width 221 height 16
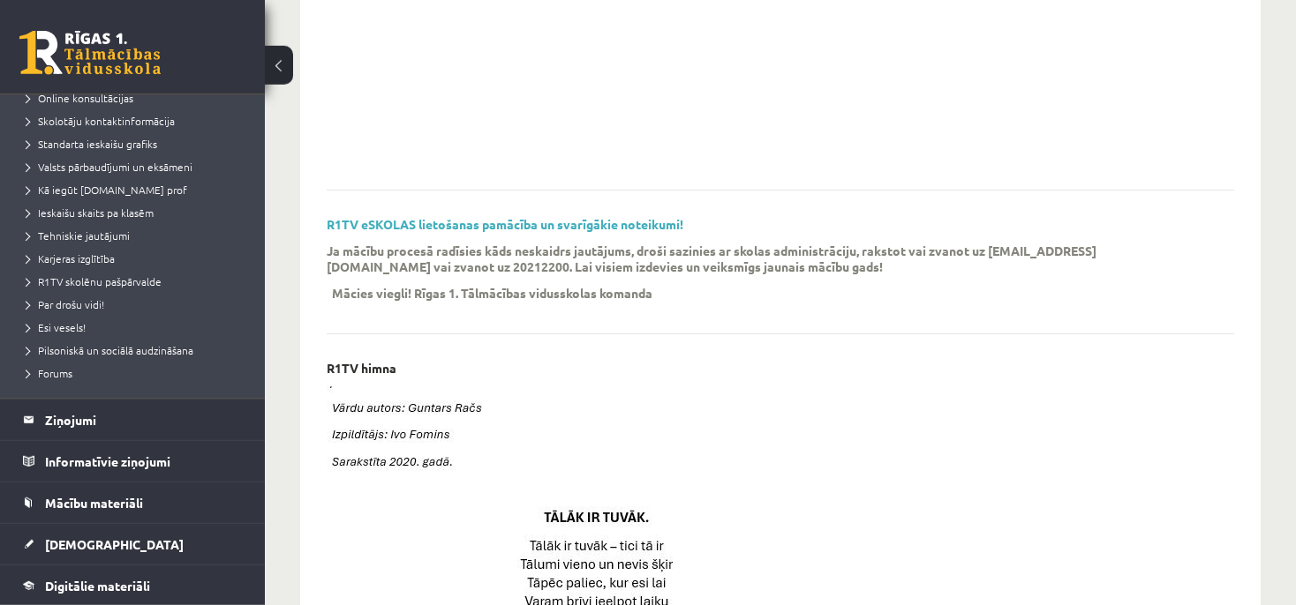
scroll to position [466, 0]
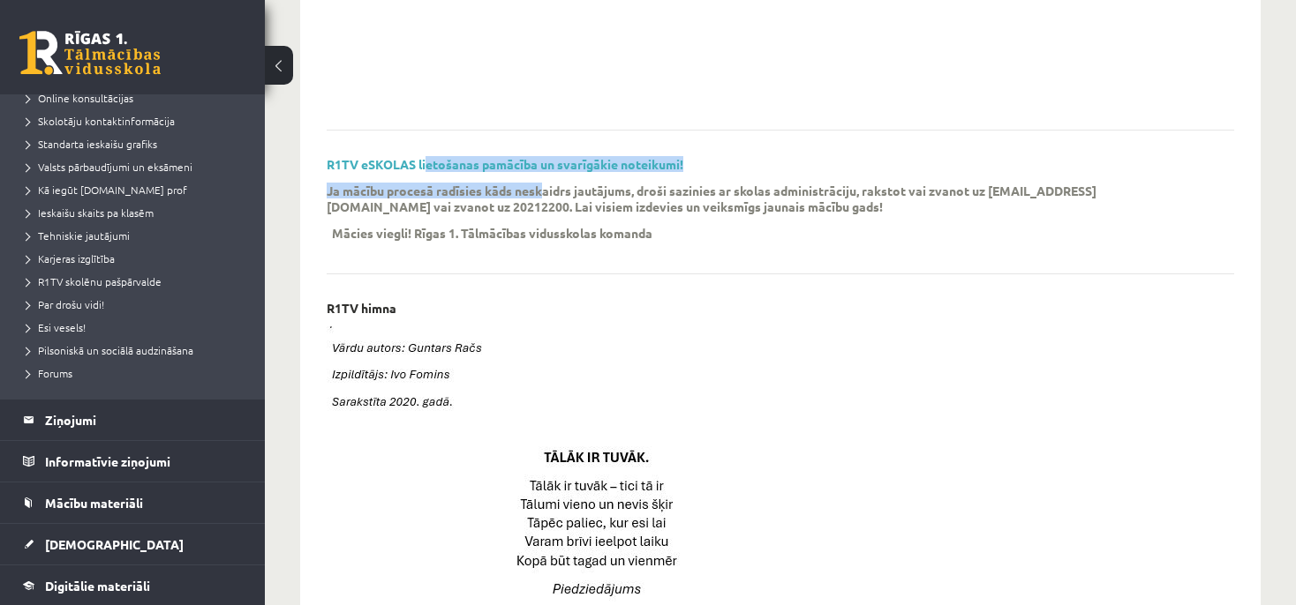
drag, startPoint x: 427, startPoint y: 180, endPoint x: 549, endPoint y: 184, distance: 121.9
click at [549, 184] on div "R1TV eSKOLAS lietošanas pamācība un svarīgākie noteikumi! Ja mācību procesā rad…" at bounding box center [780, 215] width 907 height 117
click at [549, 184] on p "Ja mācību procesā radīsies kāds neskaidrs jautājums, droši sazinies ar skolas a…" at bounding box center [767, 199] width 881 height 32
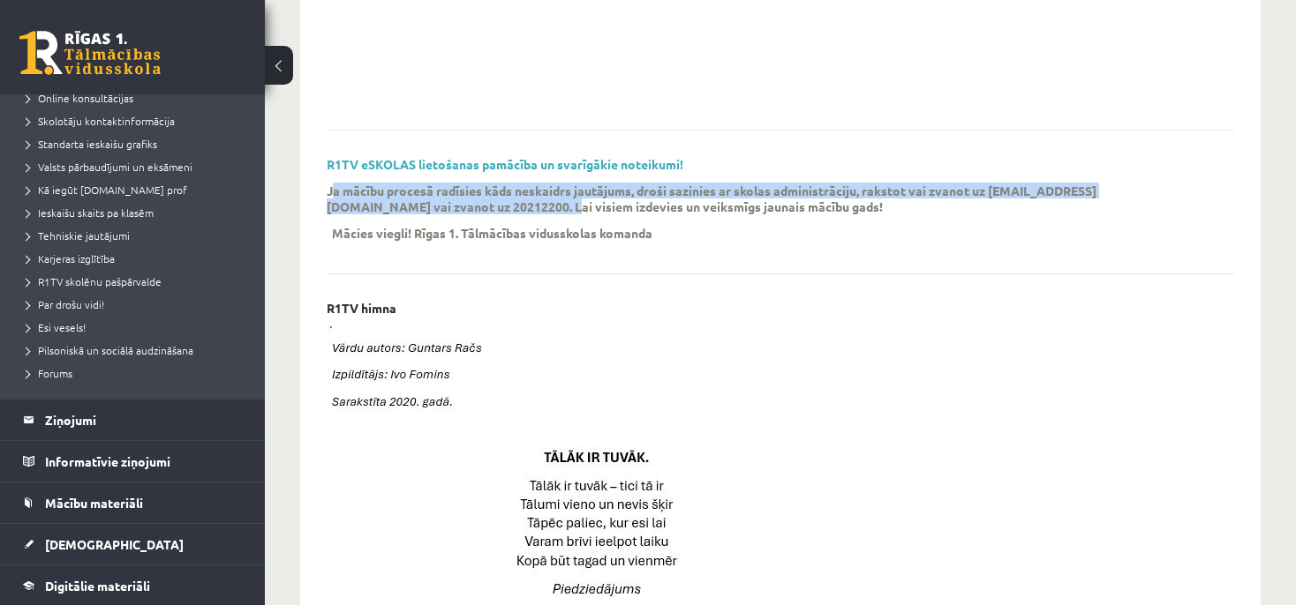
drag, startPoint x: 336, startPoint y: 199, endPoint x: 427, endPoint y: 202, distance: 91.0
click at [427, 202] on p "Ja mācību procesā radīsies kāds neskaidrs jautājums, droši sazinies ar skolas a…" at bounding box center [767, 199] width 881 height 32
click at [452, 187] on p "Ja mācību procesā radīsies kāds neskaidrs jautājums, droši sazinies ar skolas a…" at bounding box center [767, 199] width 881 height 32
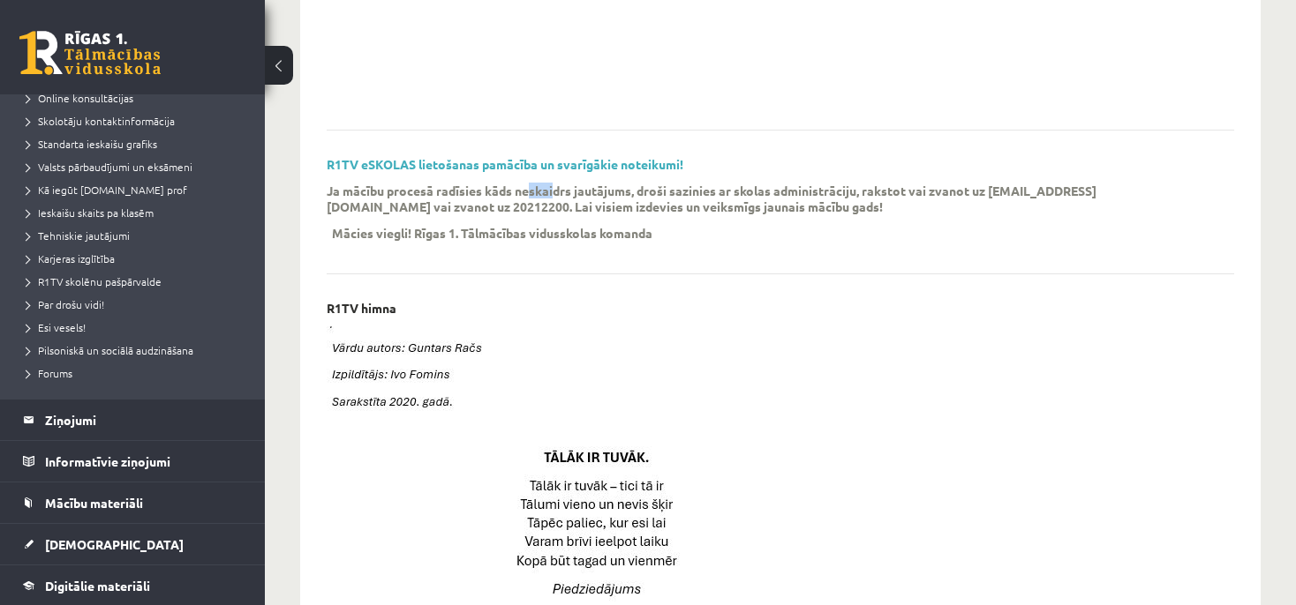
drag, startPoint x: 530, startPoint y: 189, endPoint x: 553, endPoint y: 186, distance: 23.1
click at [553, 186] on p "Ja mācību procesā radīsies kāds neskaidrs jautājums, droši sazinies ar skolas a…" at bounding box center [767, 199] width 881 height 32
drag, startPoint x: 580, startPoint y: 187, endPoint x: 598, endPoint y: 183, distance: 18.2
click at [590, 186] on p "Ja mācību procesā radīsies kāds neskaidrs jautājums, droši sazinies ar skolas a…" at bounding box center [767, 199] width 881 height 32
click at [637, 189] on p "Ja mācību procesā radīsies kāds neskaidrs jautājums, droši sazinies ar skolas a…" at bounding box center [767, 199] width 881 height 32
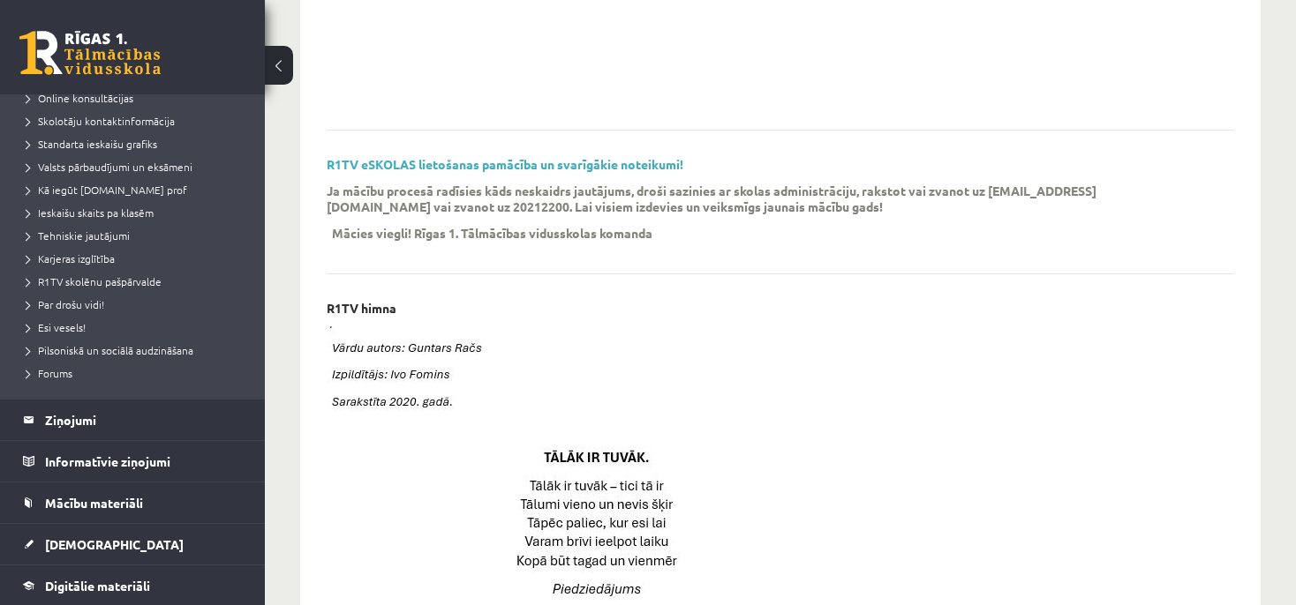
click at [662, 191] on p "Ja mācību procesā radīsies kāds neskaidrs jautājums, droši sazinies ar skolas a…" at bounding box center [767, 199] width 881 height 32
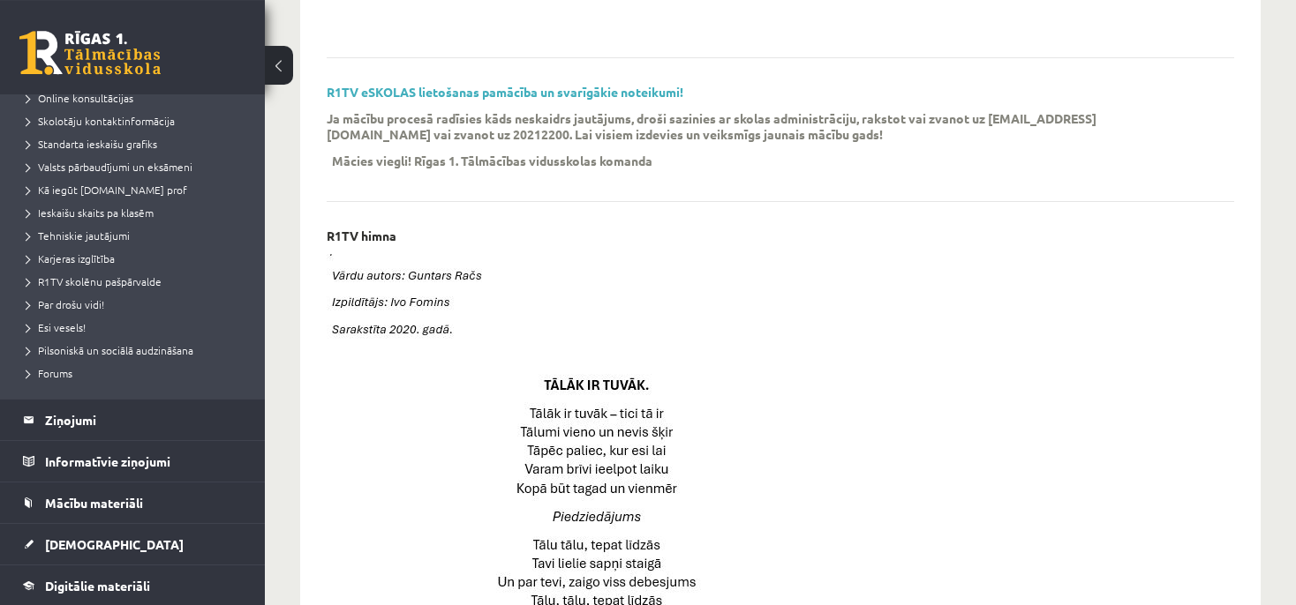
scroll to position [0, 0]
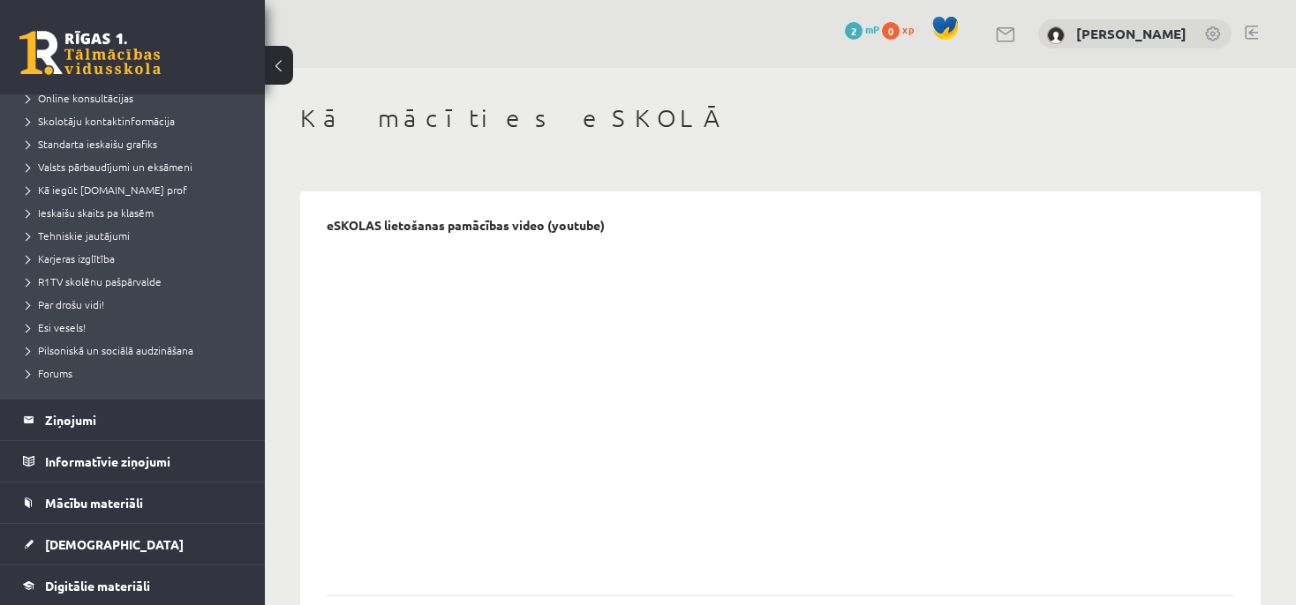
click at [863, 23] on div "2 mP" at bounding box center [862, 29] width 34 height 19
click at [859, 43] on div "0 Dāvanas 2 mP 0 xp" at bounding box center [905, 30] width 121 height 31
click at [860, 31] on link "2 mP" at bounding box center [862, 29] width 34 height 14
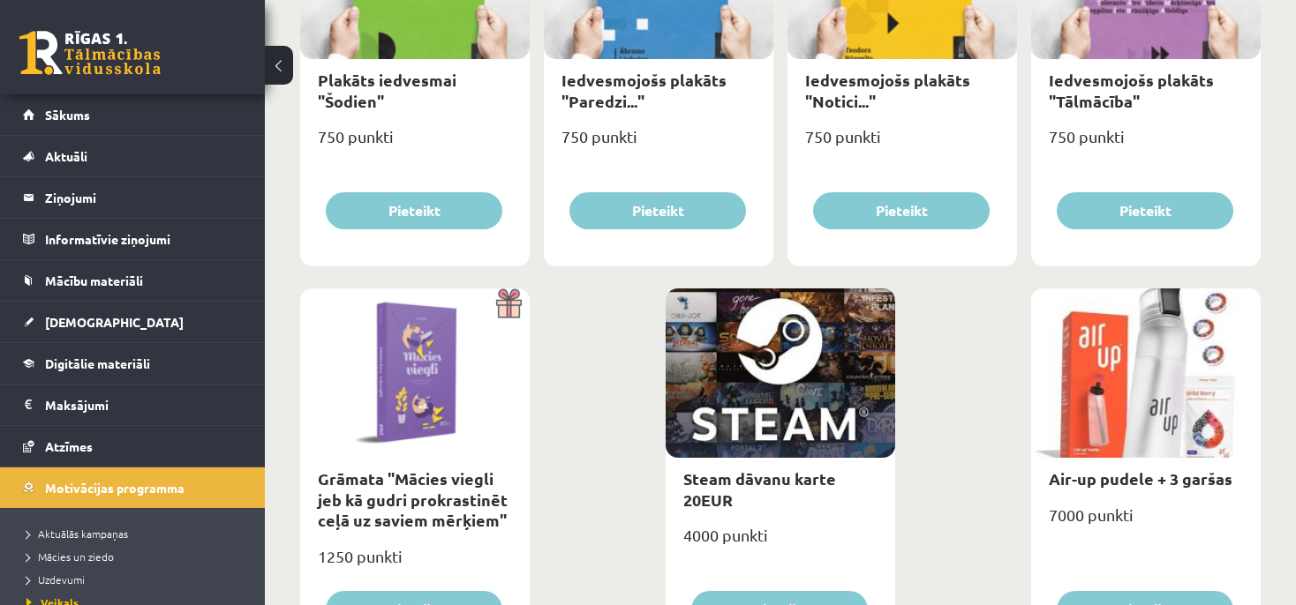
scroll to position [2107, 0]
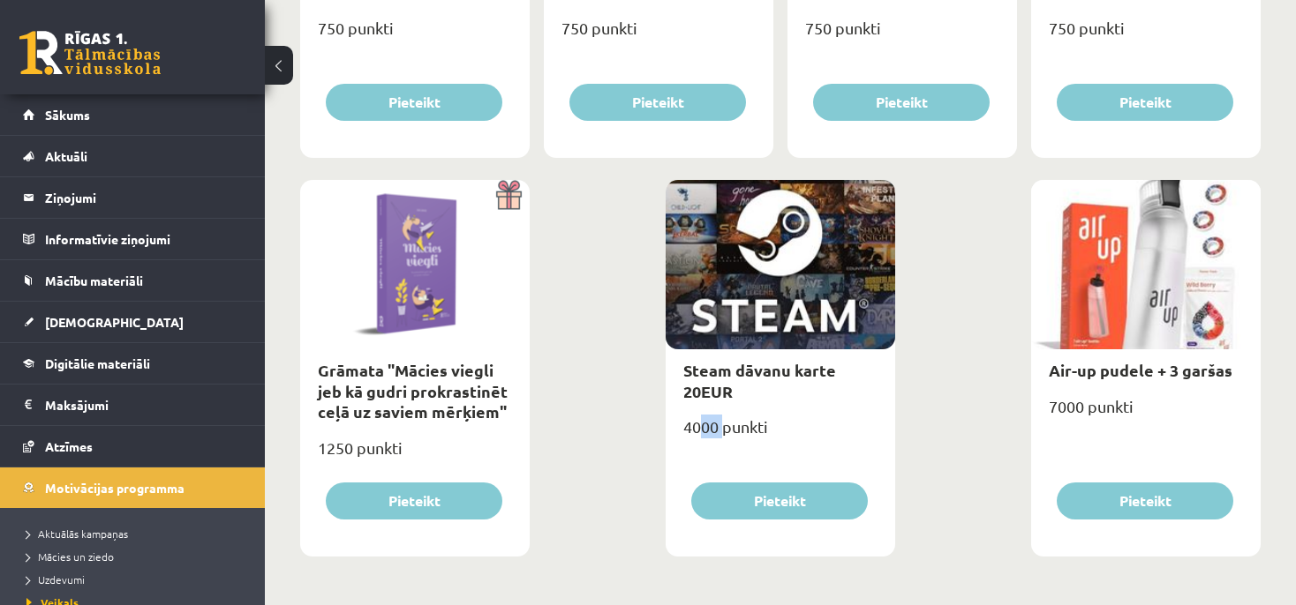
drag, startPoint x: 725, startPoint y: 419, endPoint x: 701, endPoint y: 432, distance: 27.3
click at [703, 432] on div "4000 punkti" at bounding box center [779, 434] width 229 height 44
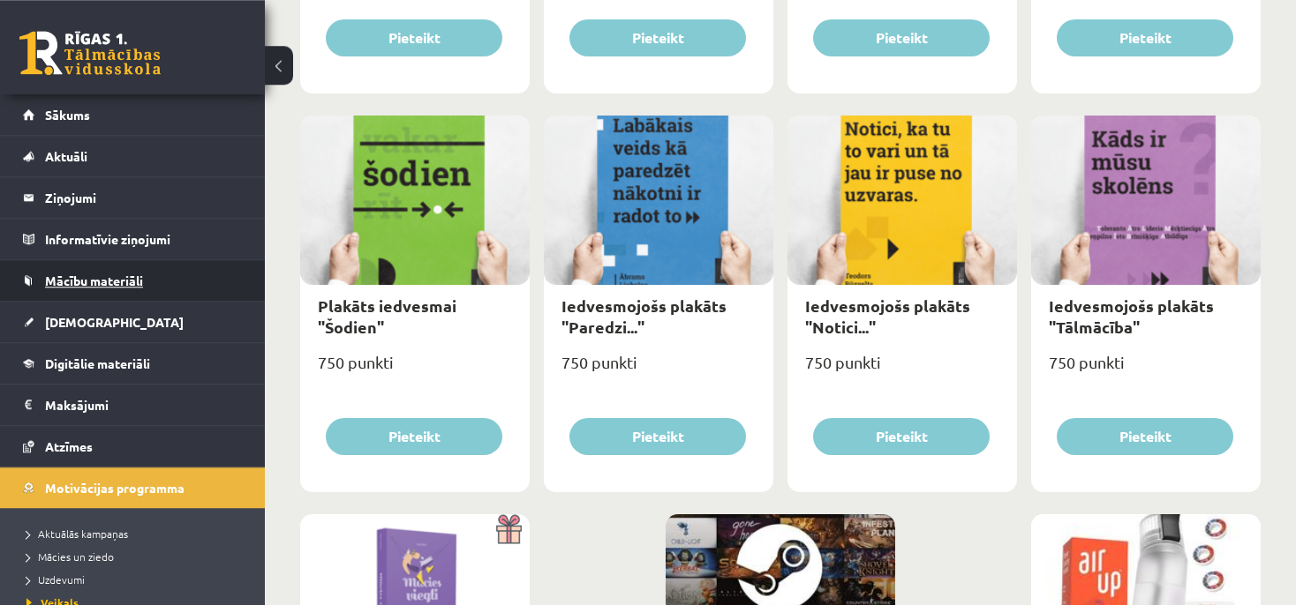
scroll to position [1765, 0]
